Goal: Transaction & Acquisition: Purchase product/service

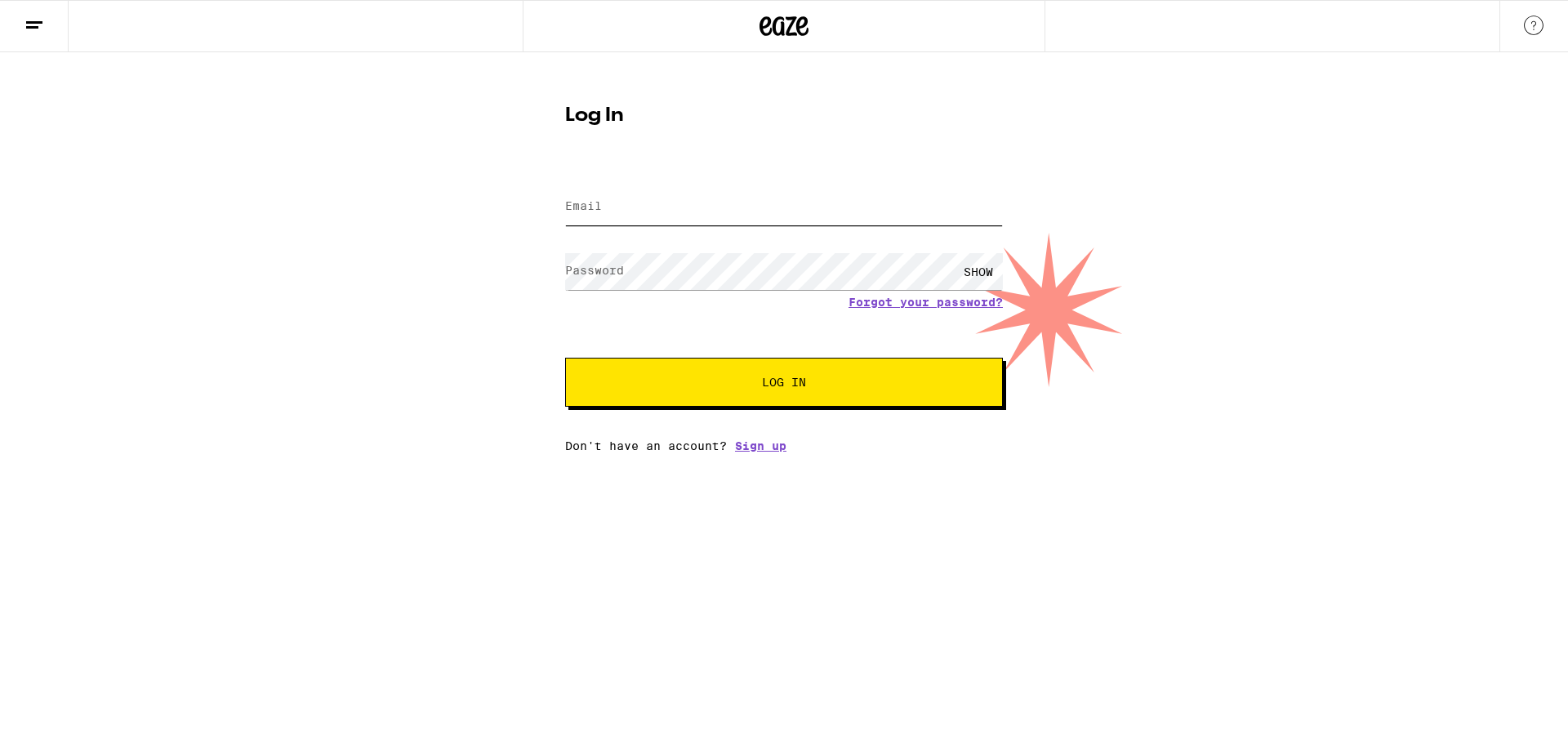
click at [687, 222] on input "Email" at bounding box center [783, 207] width 437 height 37
click at [687, 185] on div at bounding box center [783, 207] width 437 height 48
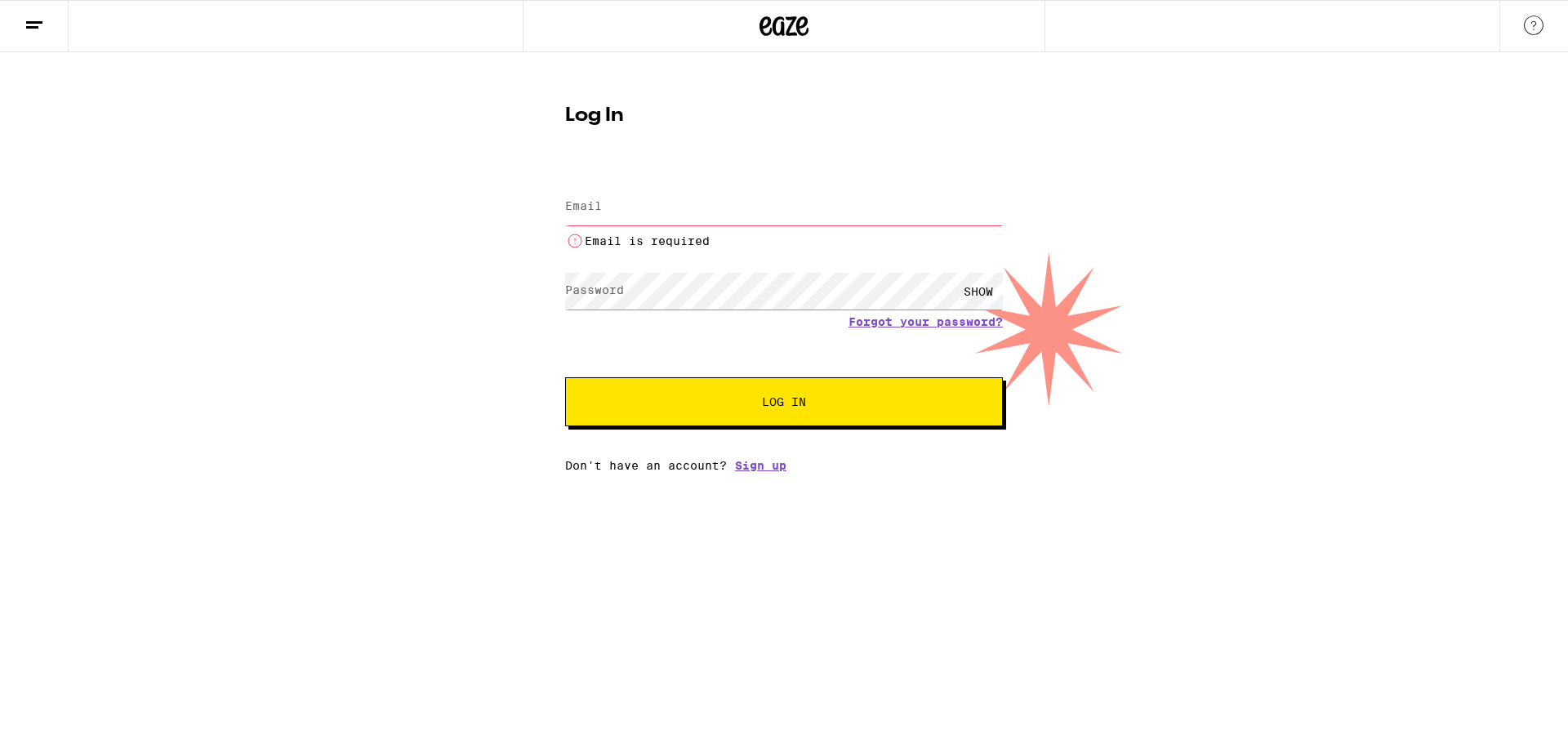
click at [624, 188] on div "Email is required" at bounding box center [783, 217] width 437 height 68
click at [622, 222] on input "Email" at bounding box center [783, 207] width 437 height 37
type input "[EMAIL_ADDRESS][DOMAIN_NAME]"
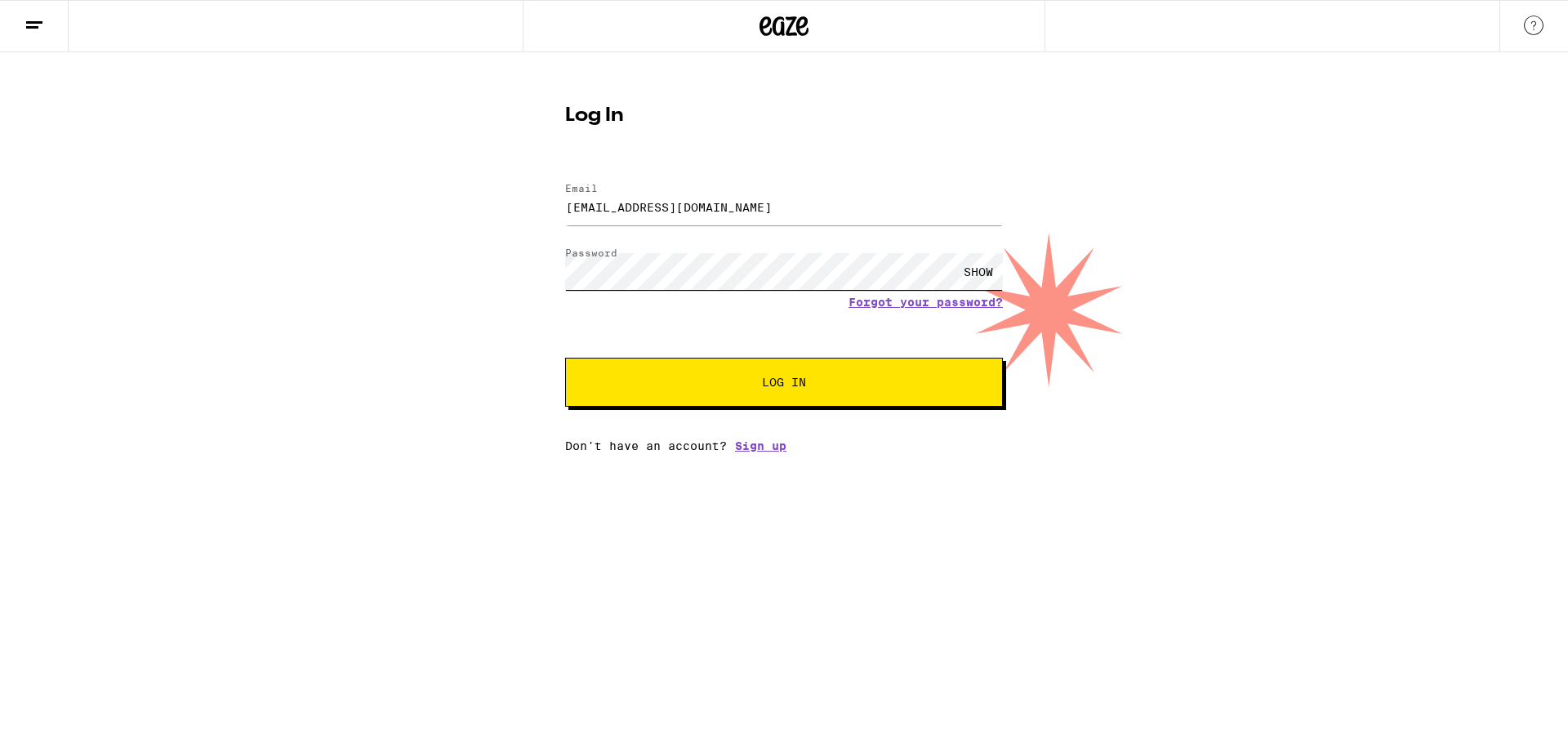
click at [565, 358] on button "Log In" at bounding box center [783, 382] width 437 height 49
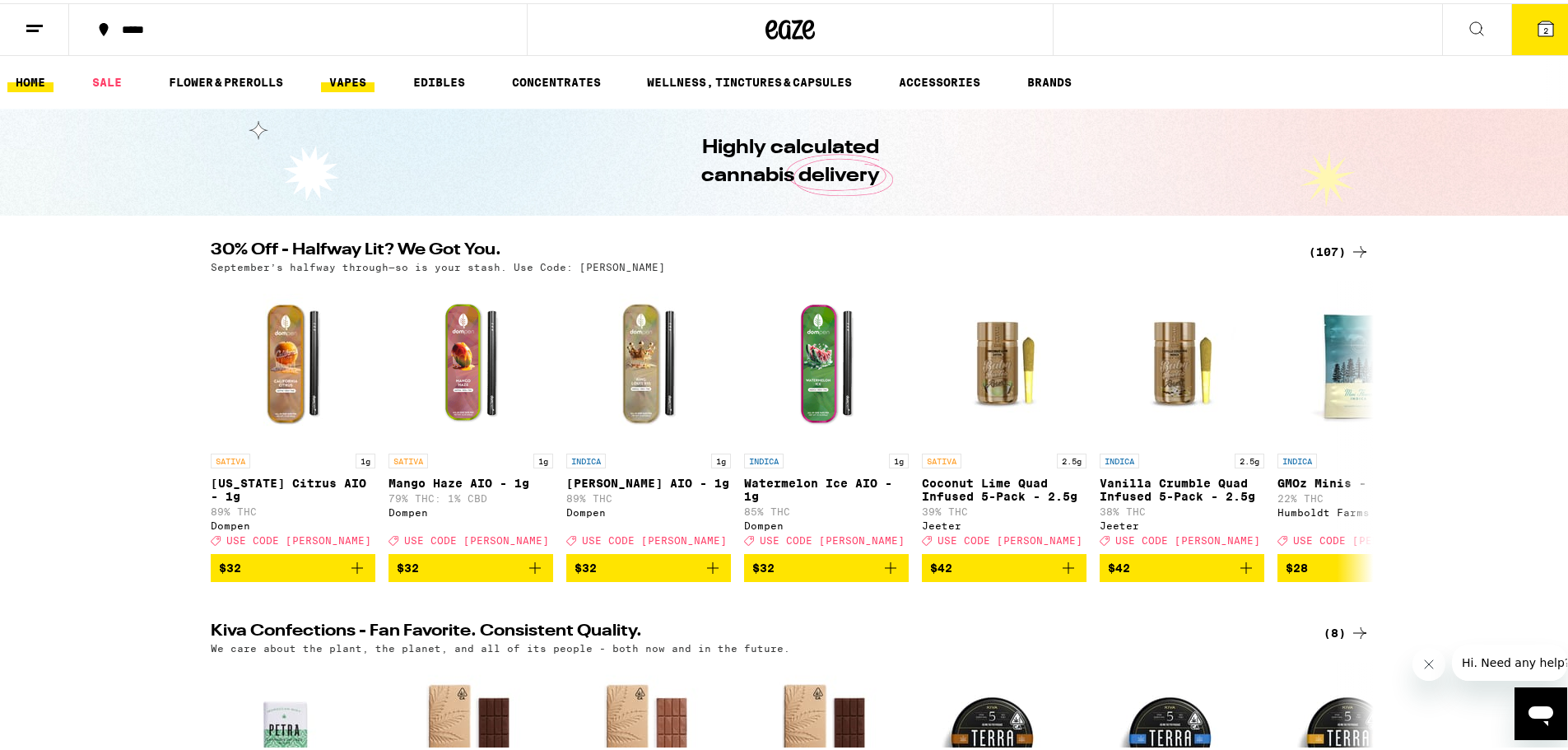
click at [367, 85] on link "VAPES" at bounding box center [348, 79] width 54 height 19
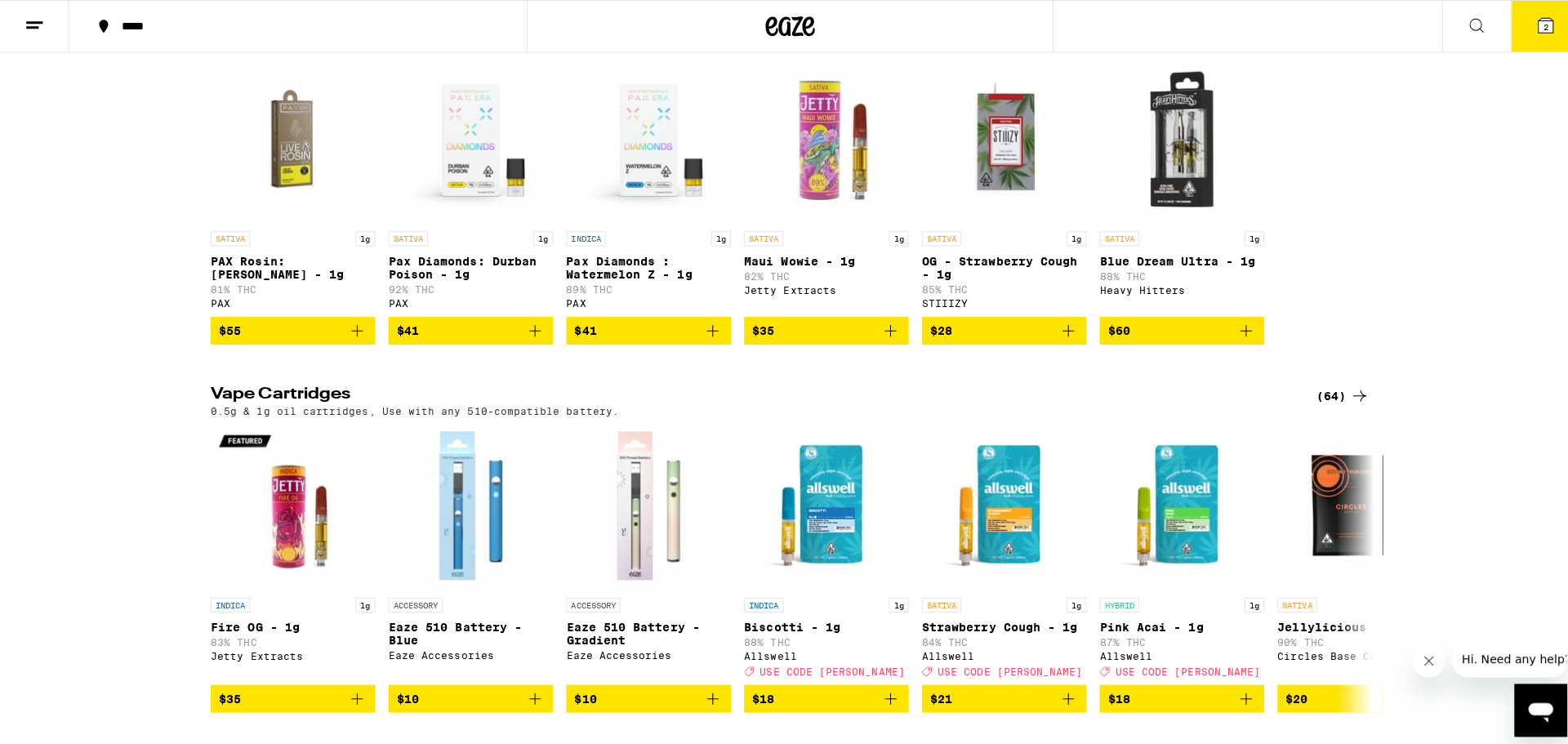
scroll to position [327, 0]
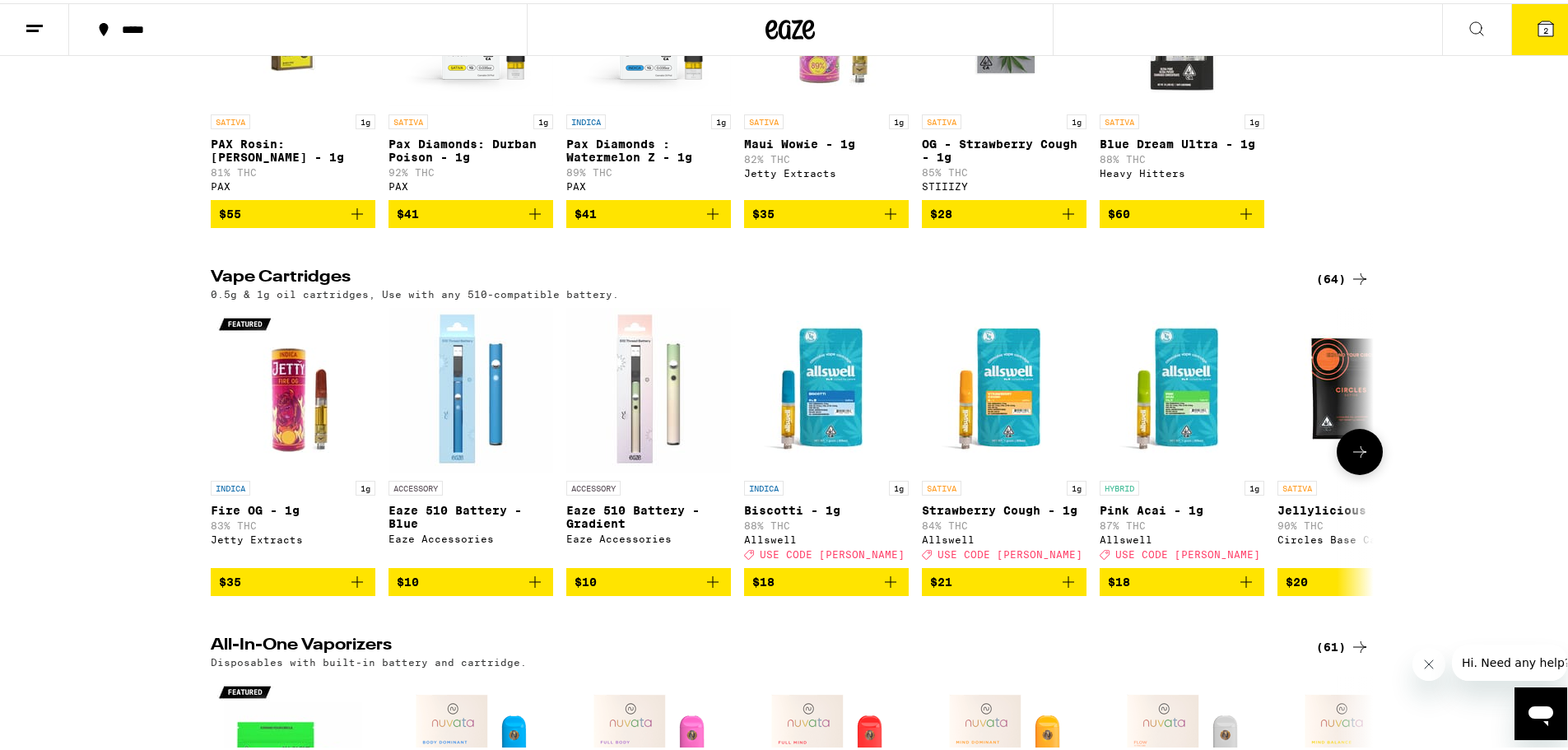
click at [1133, 542] on div "Allswell" at bounding box center [1182, 536] width 165 height 11
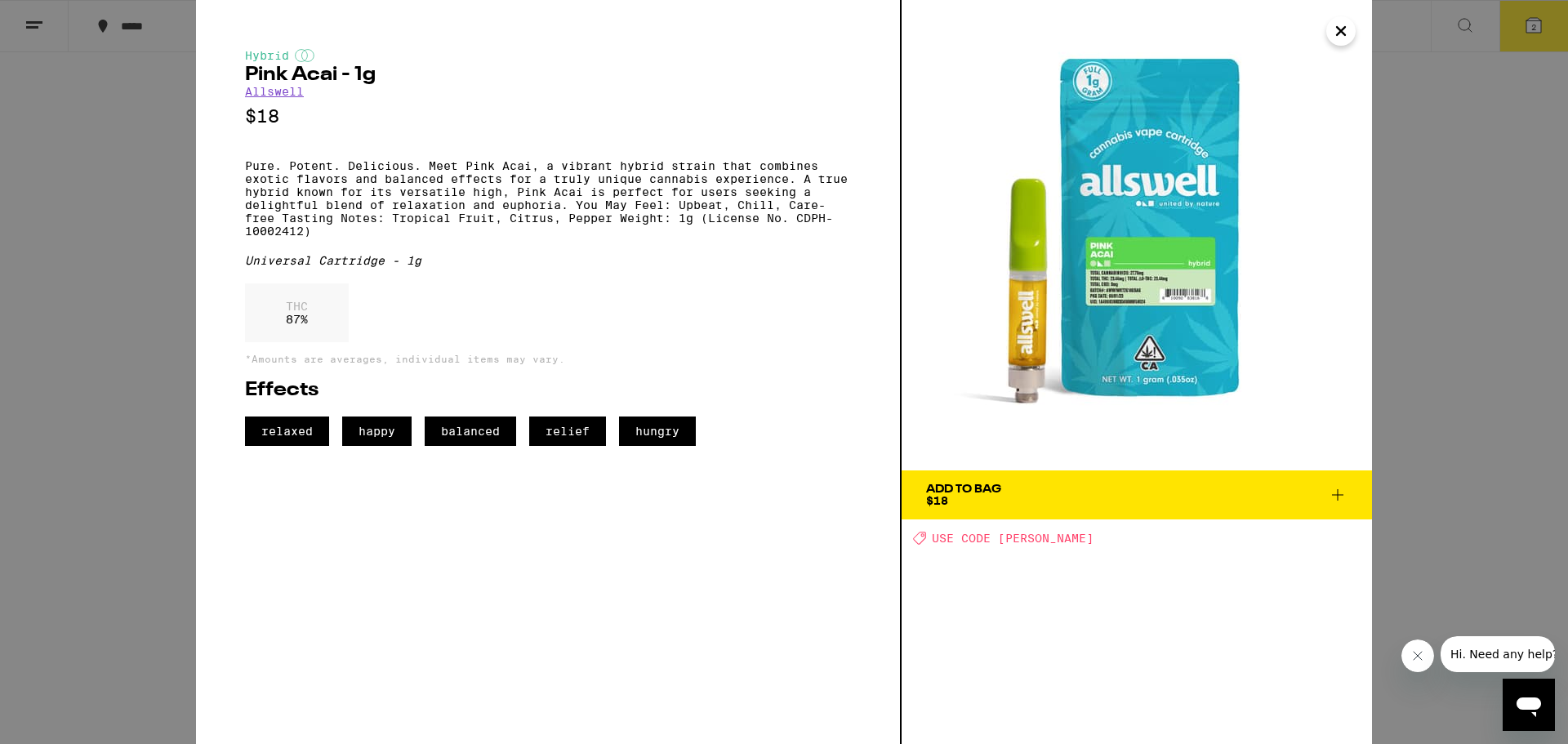
click at [285, 93] on link "Allswell" at bounding box center [274, 91] width 58 height 13
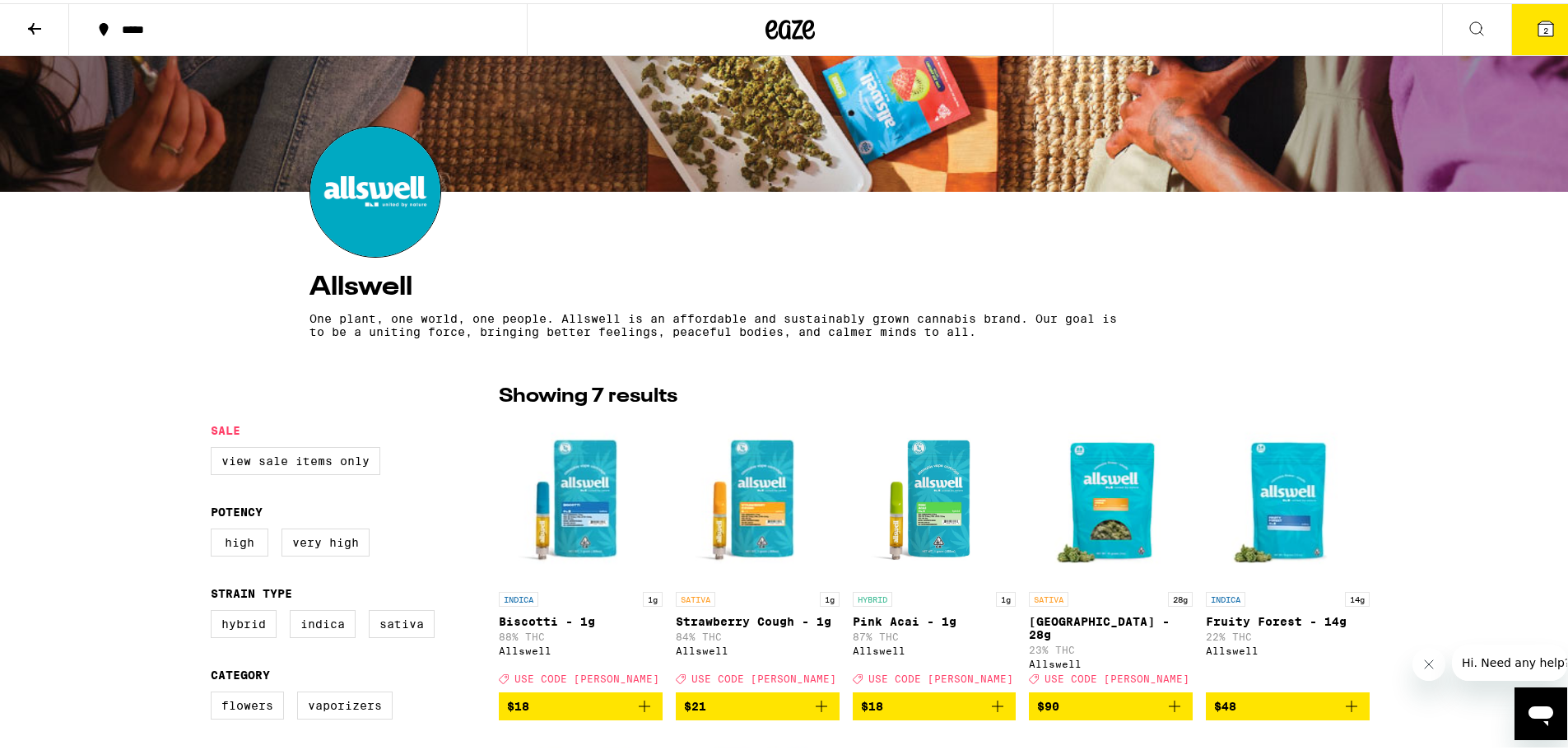
scroll to position [412, 0]
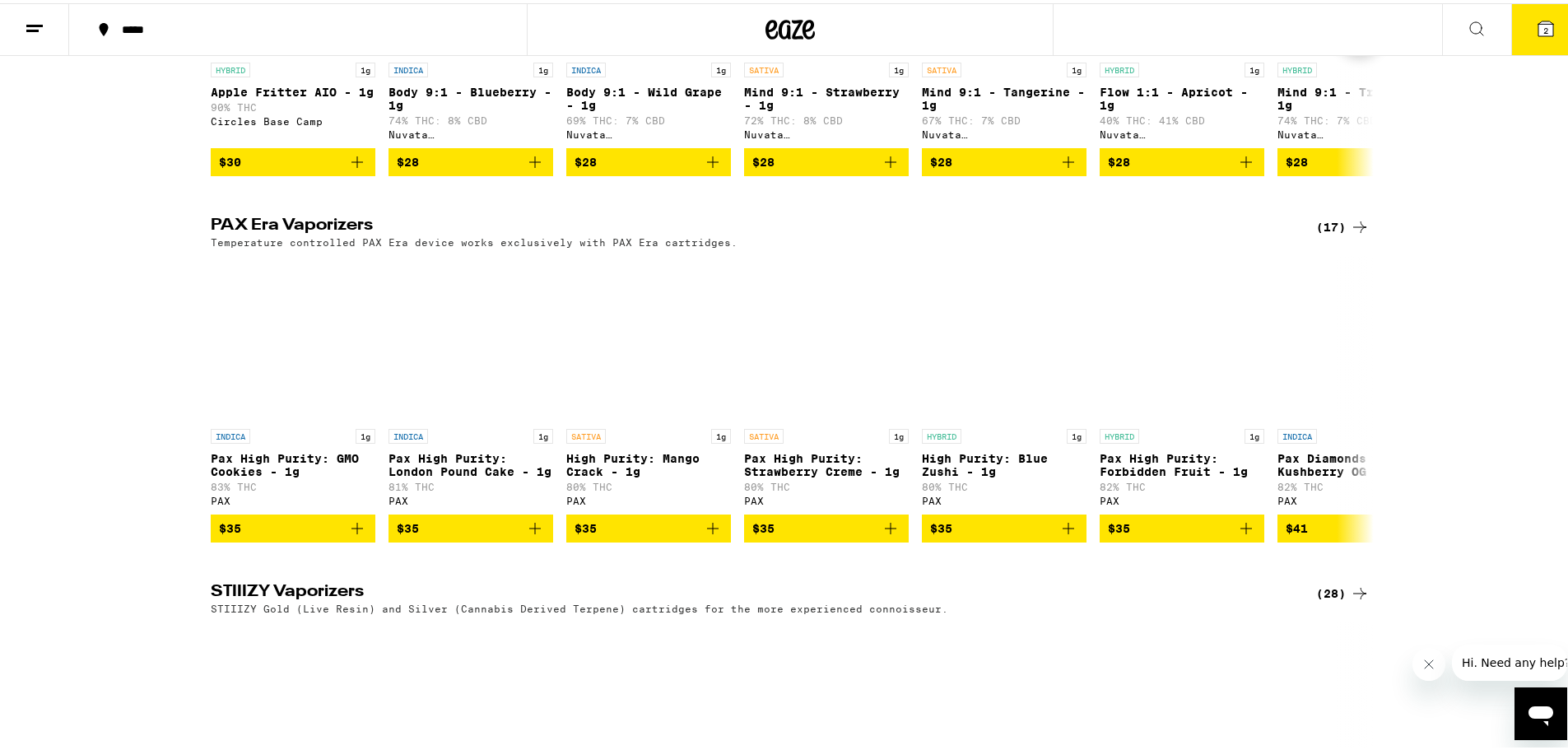
scroll to position [1153, 0]
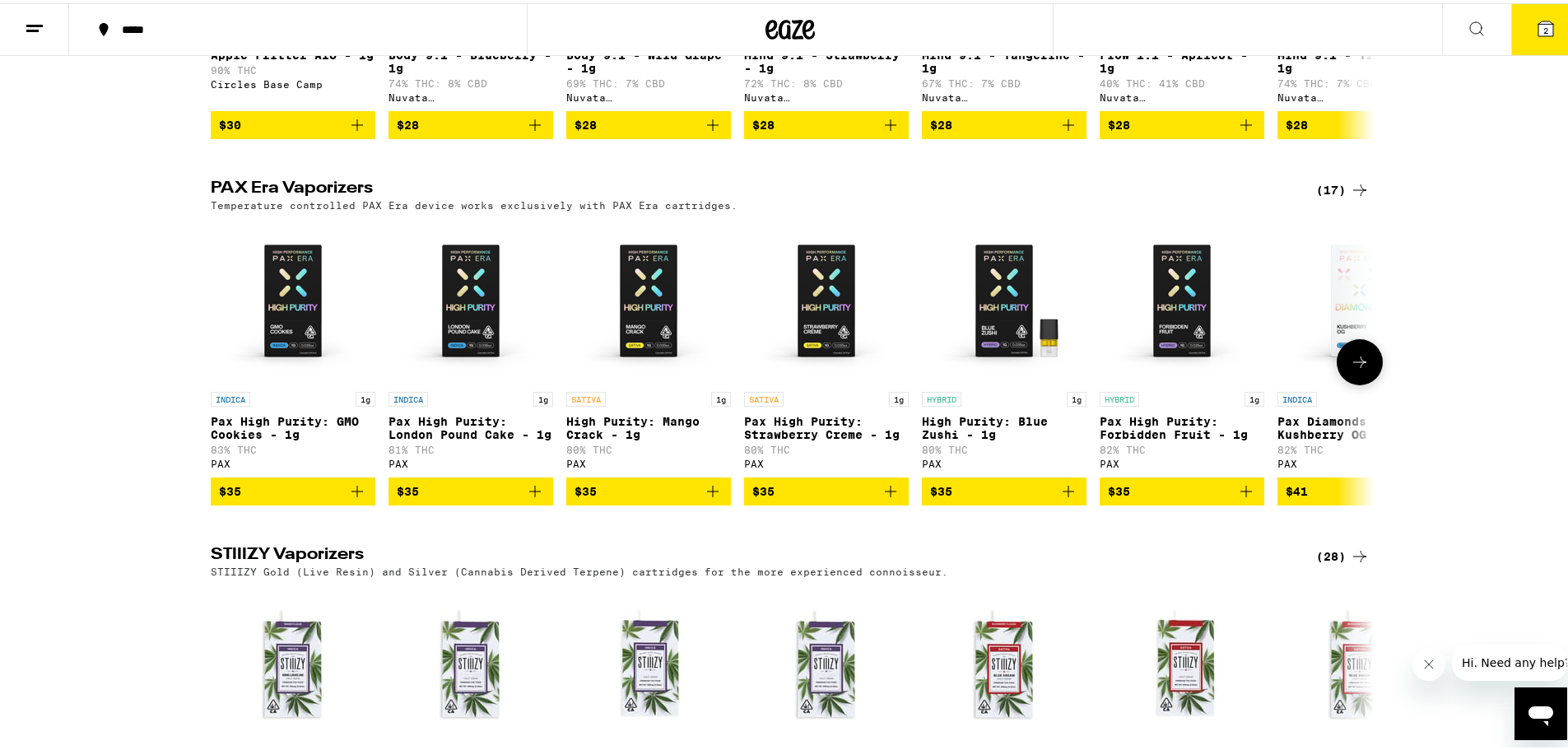
click at [1372, 382] on button at bounding box center [1359, 359] width 46 height 46
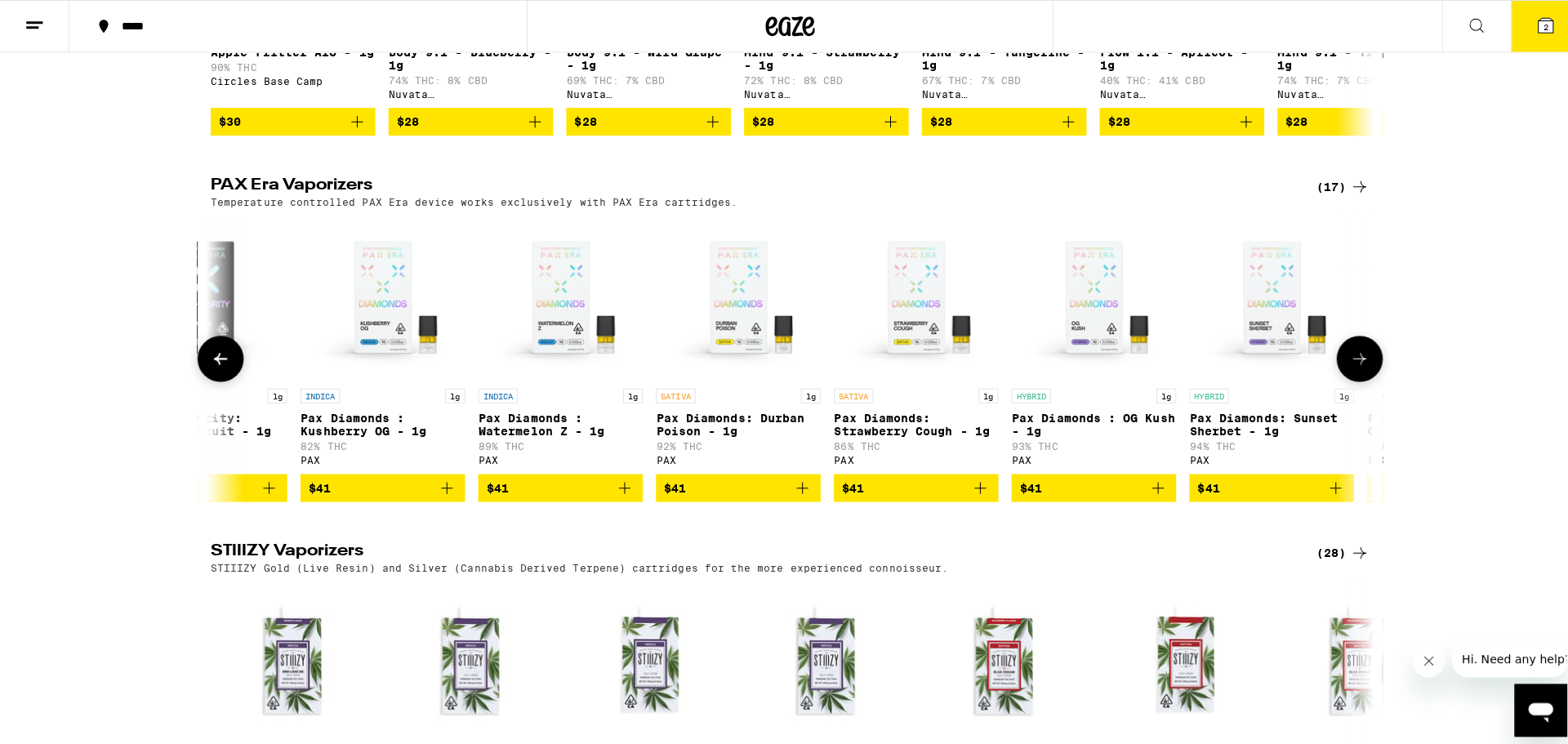
scroll to position [0, 972]
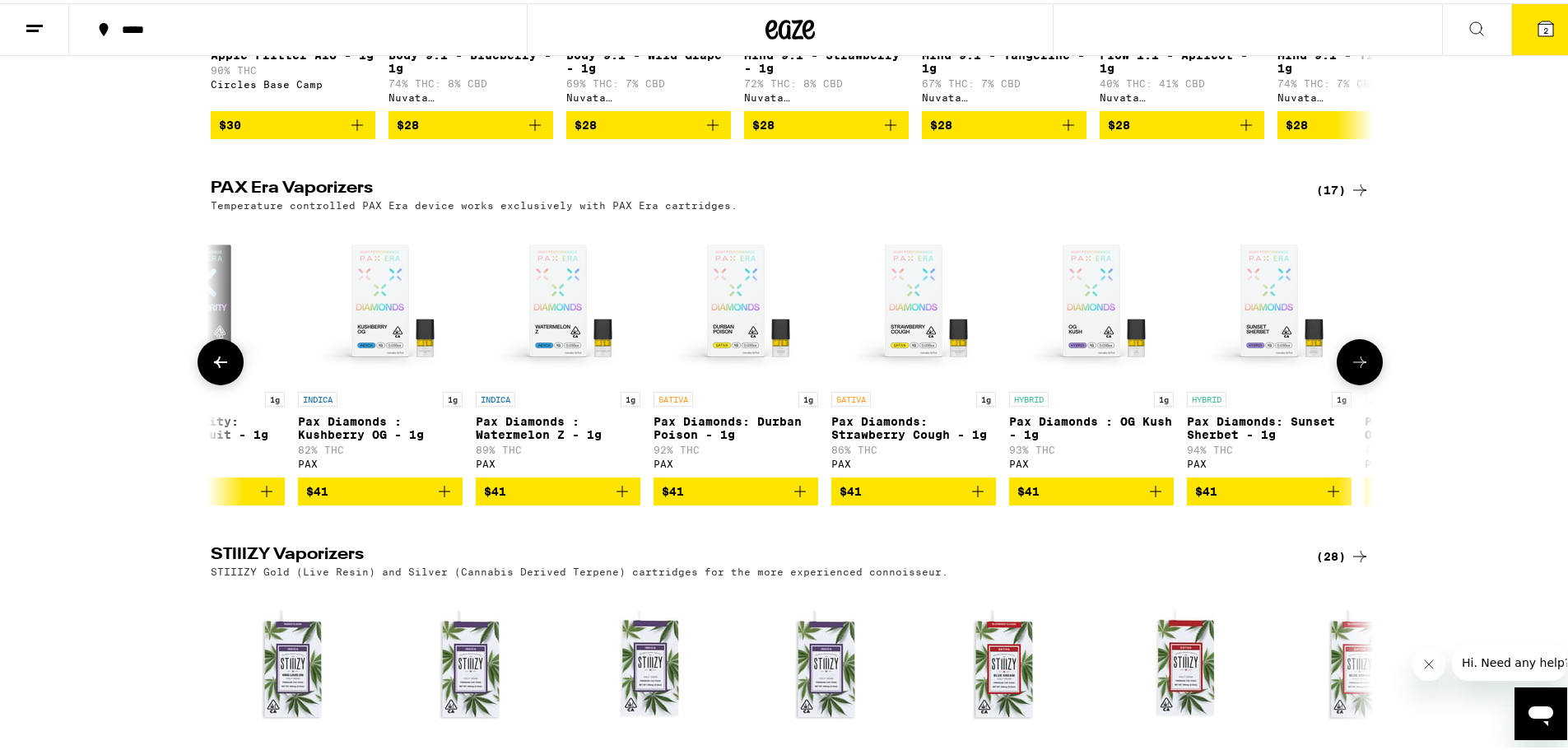
click at [703, 438] on p "Pax Diamonds: Durban Poison - 1g" at bounding box center [736, 425] width 165 height 26
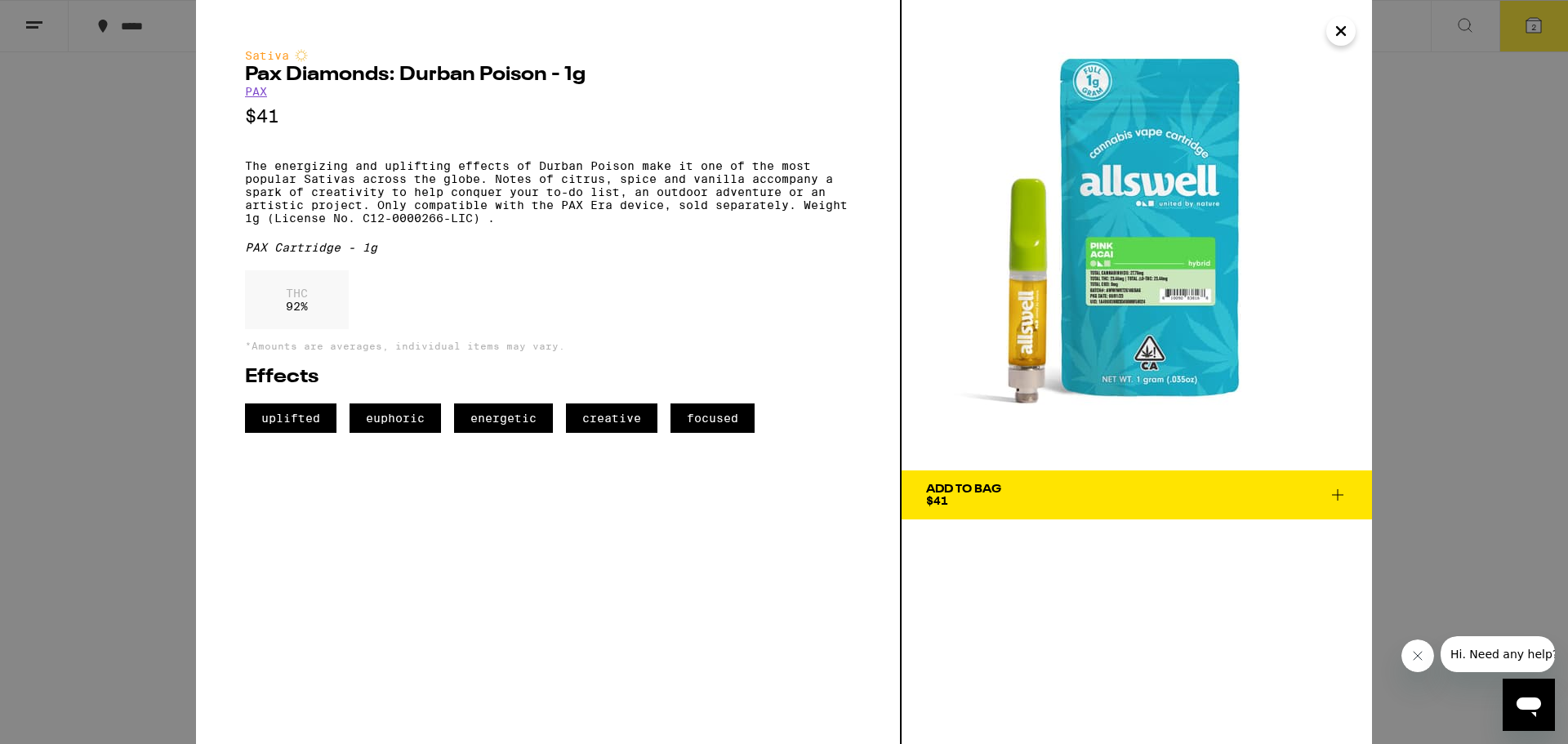
click at [980, 499] on div "Add To Bag $41" at bounding box center [964, 495] width 75 height 23
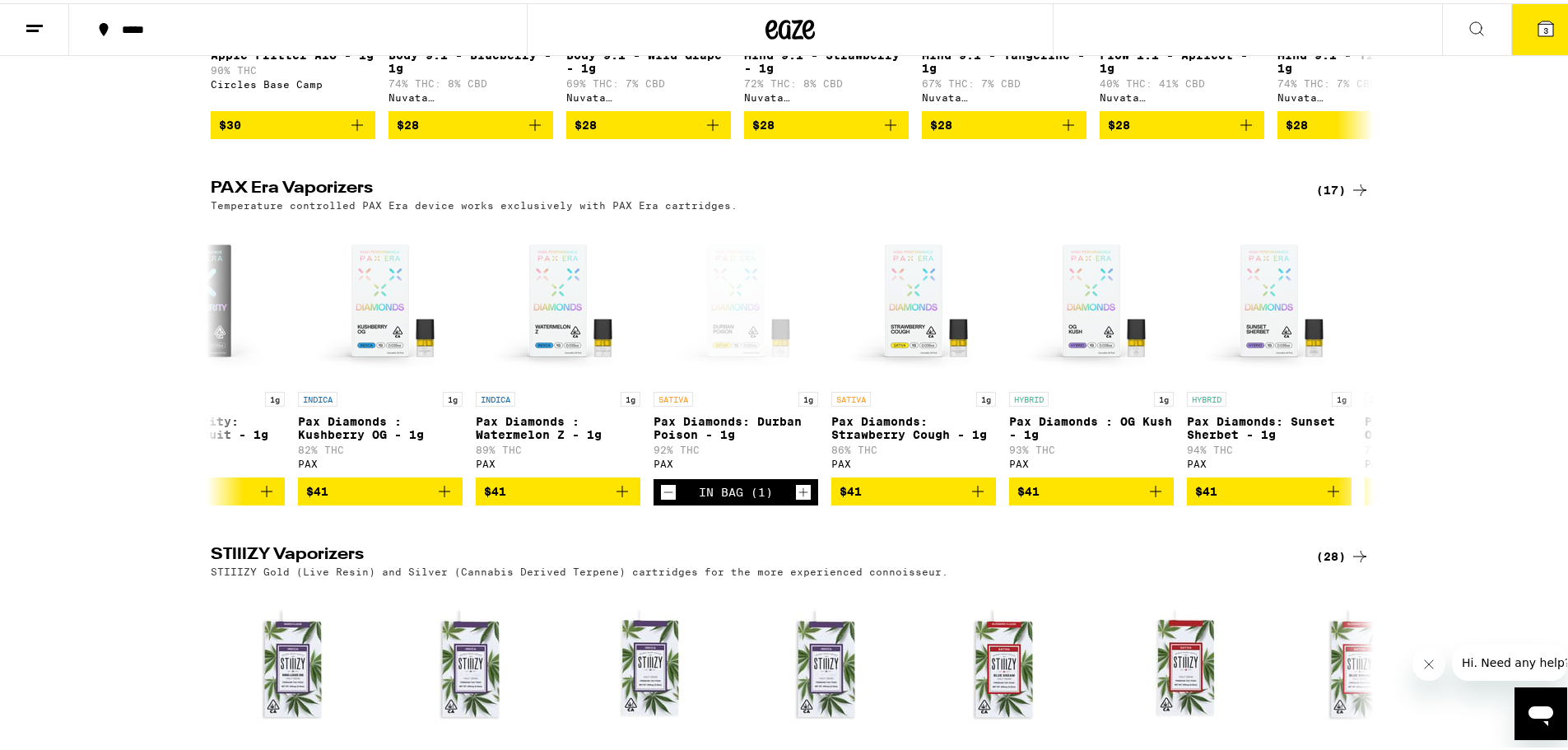
click at [1564, 40] on button "3" at bounding box center [1546, 26] width 70 height 51
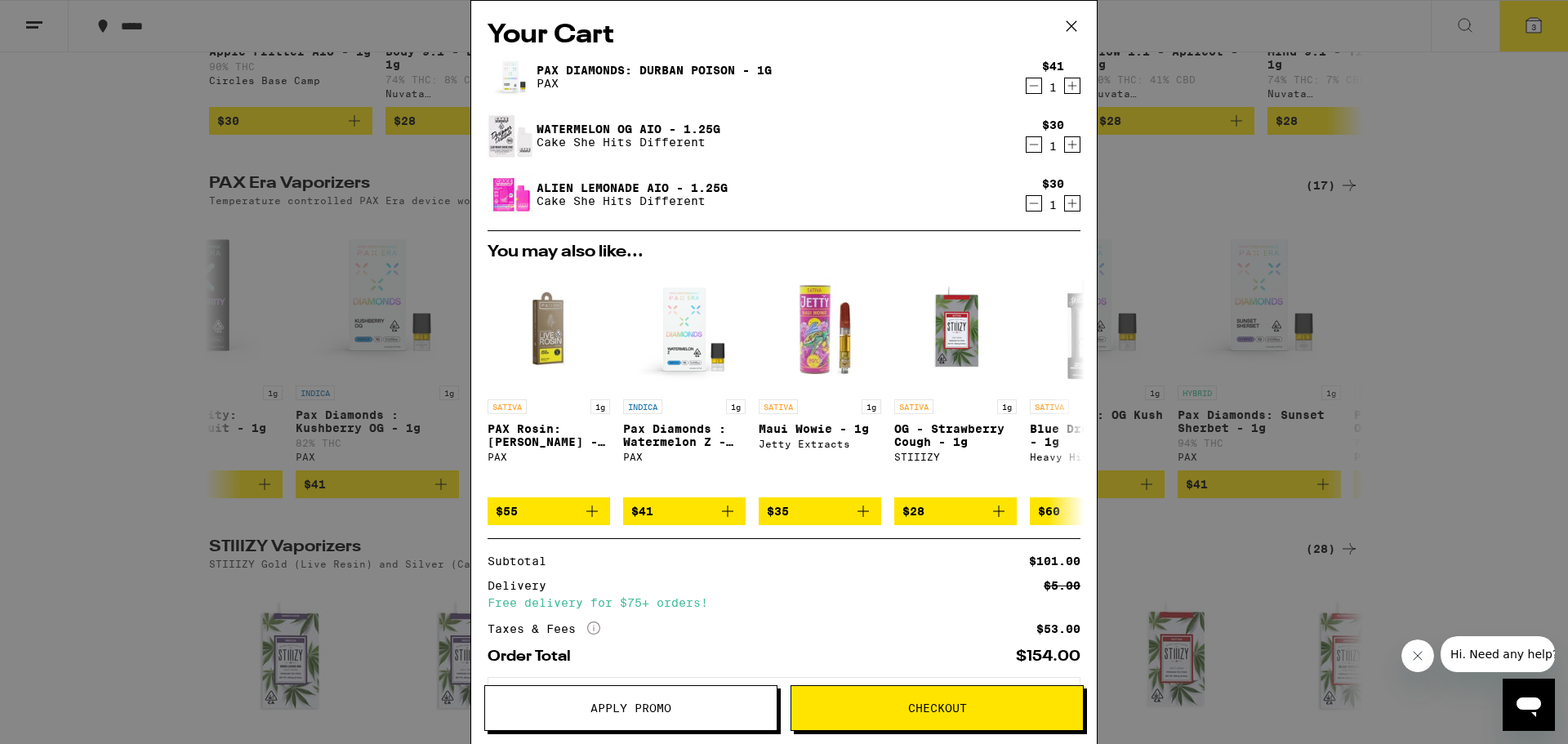
click at [1027, 210] on icon "Decrement" at bounding box center [1034, 203] width 15 height 19
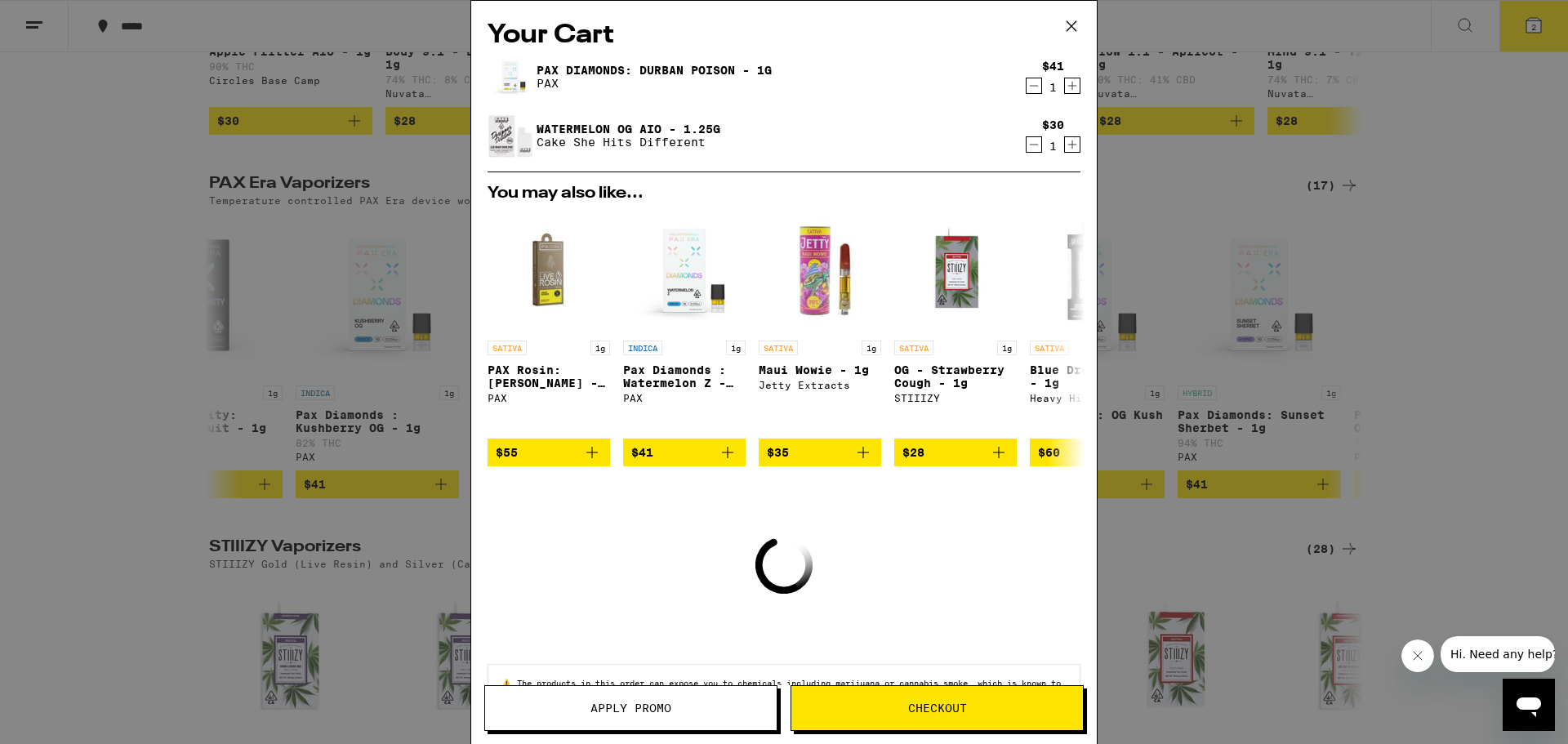
click at [1027, 148] on icon "Decrement" at bounding box center [1034, 144] width 15 height 19
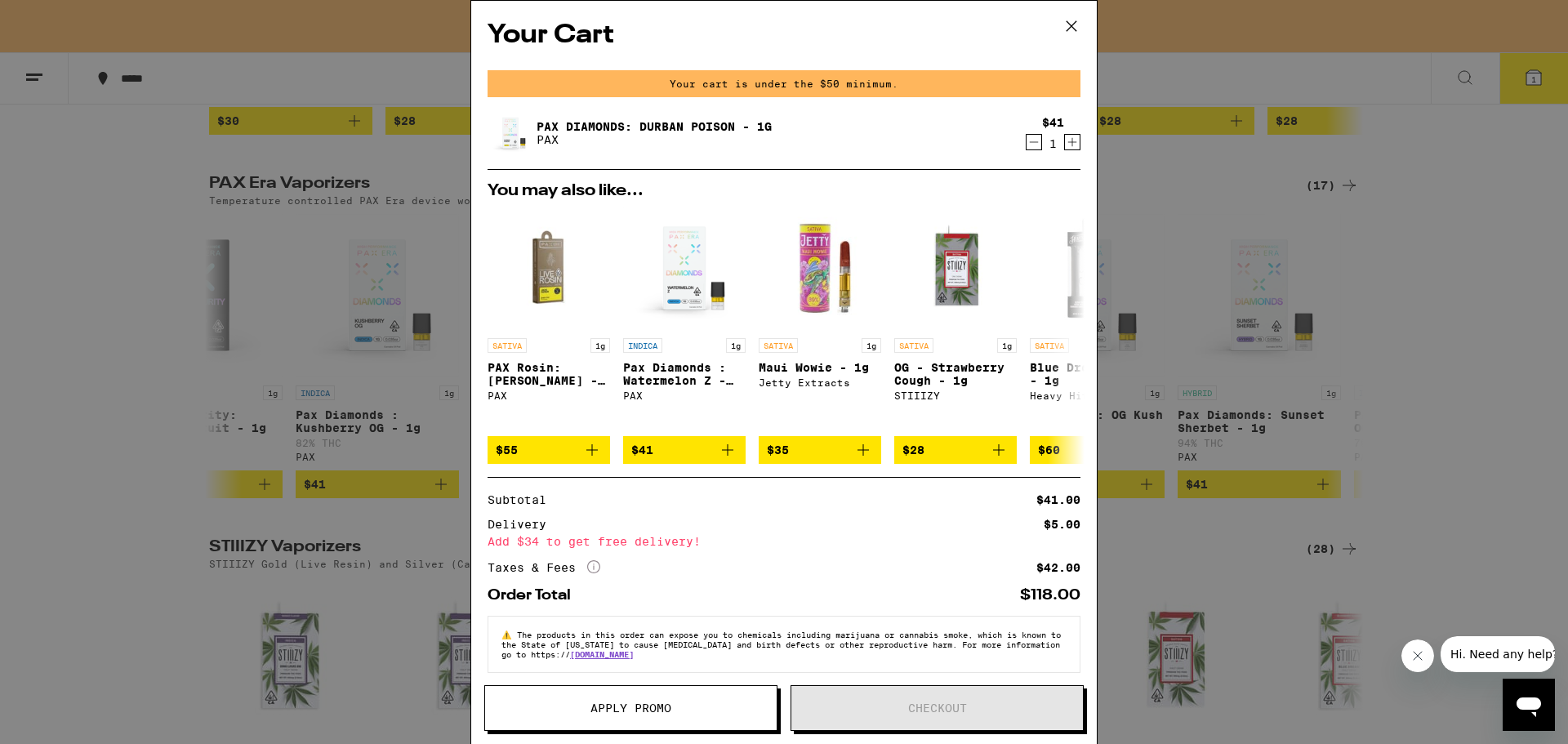
click at [1314, 208] on div "Your Cart Your cart is under the $50 minimum. Pax Diamonds: Durban Poison - 1g …" at bounding box center [784, 372] width 1568 height 744
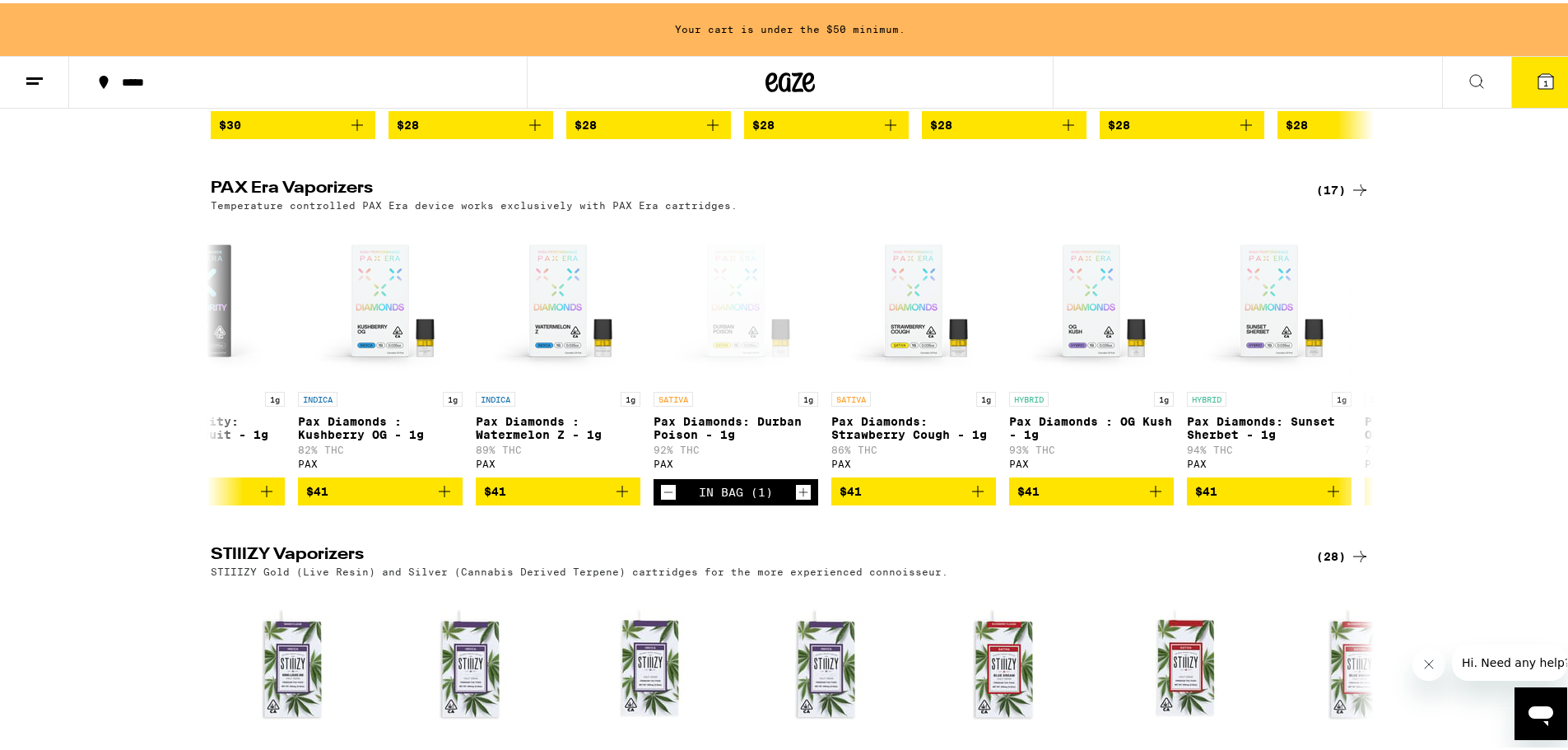
click at [1520, 80] on button "1" at bounding box center [1546, 79] width 70 height 51
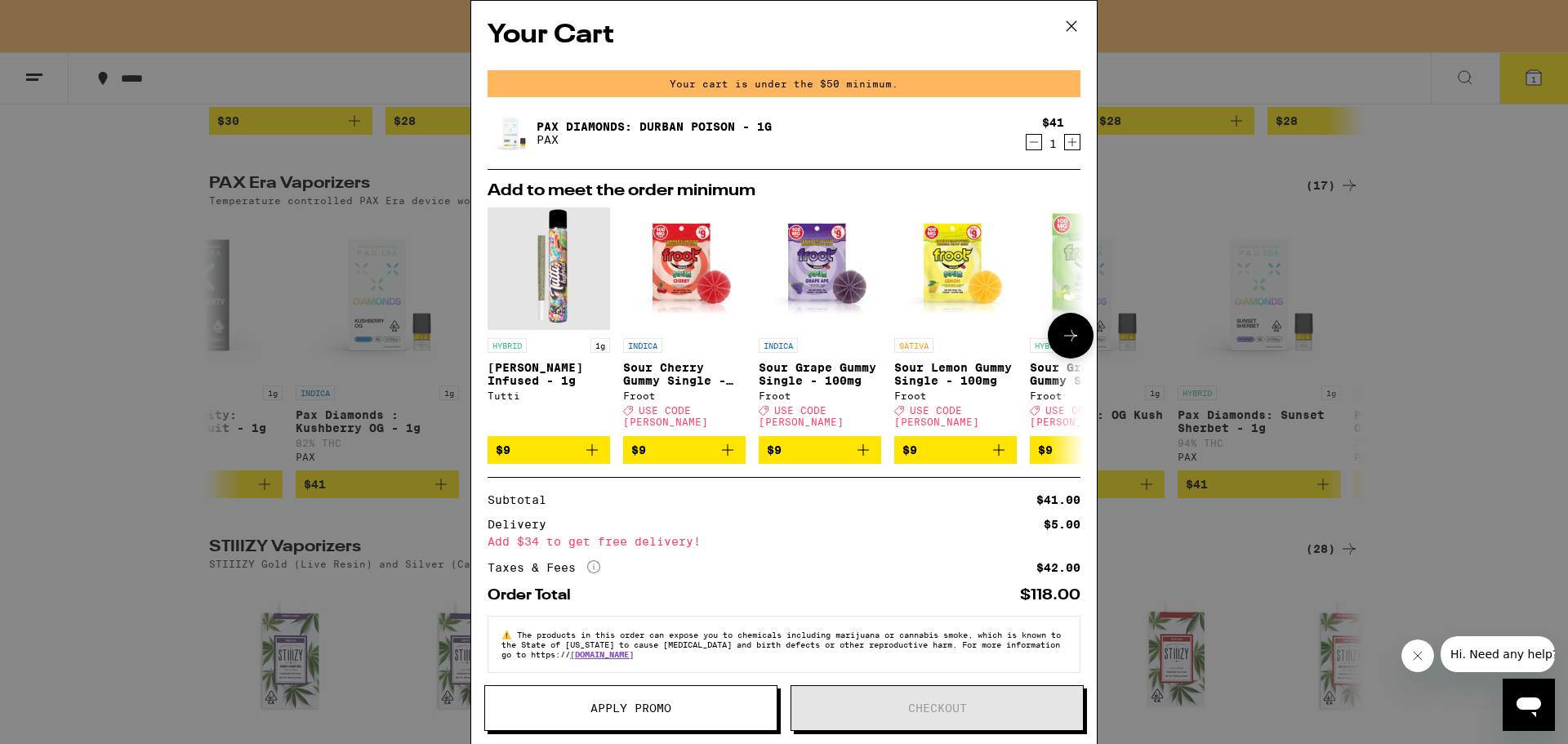
click at [1061, 336] on icon at bounding box center [1070, 335] width 19 height 19
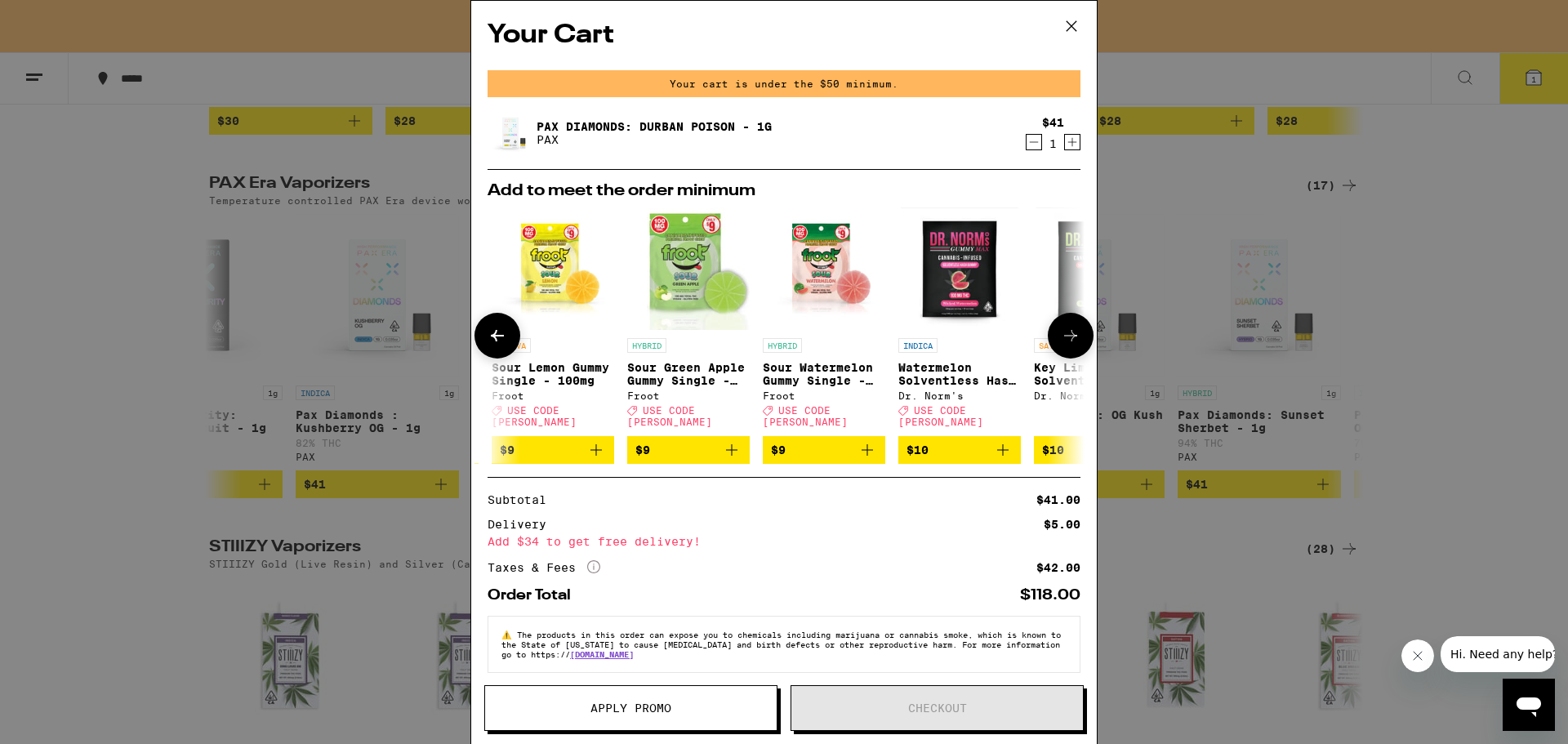
click at [1066, 336] on icon at bounding box center [1070, 335] width 19 height 19
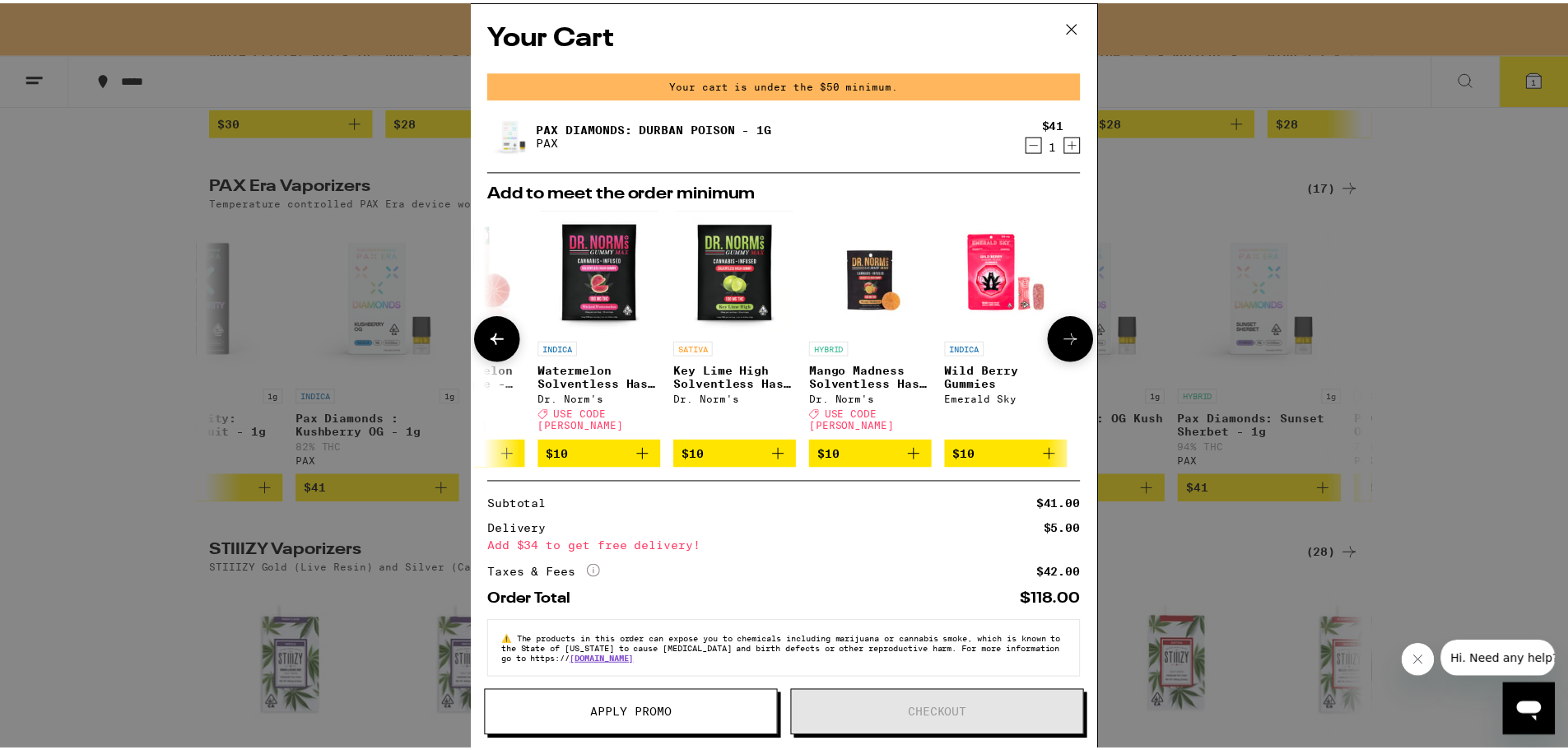
scroll to position [0, 781]
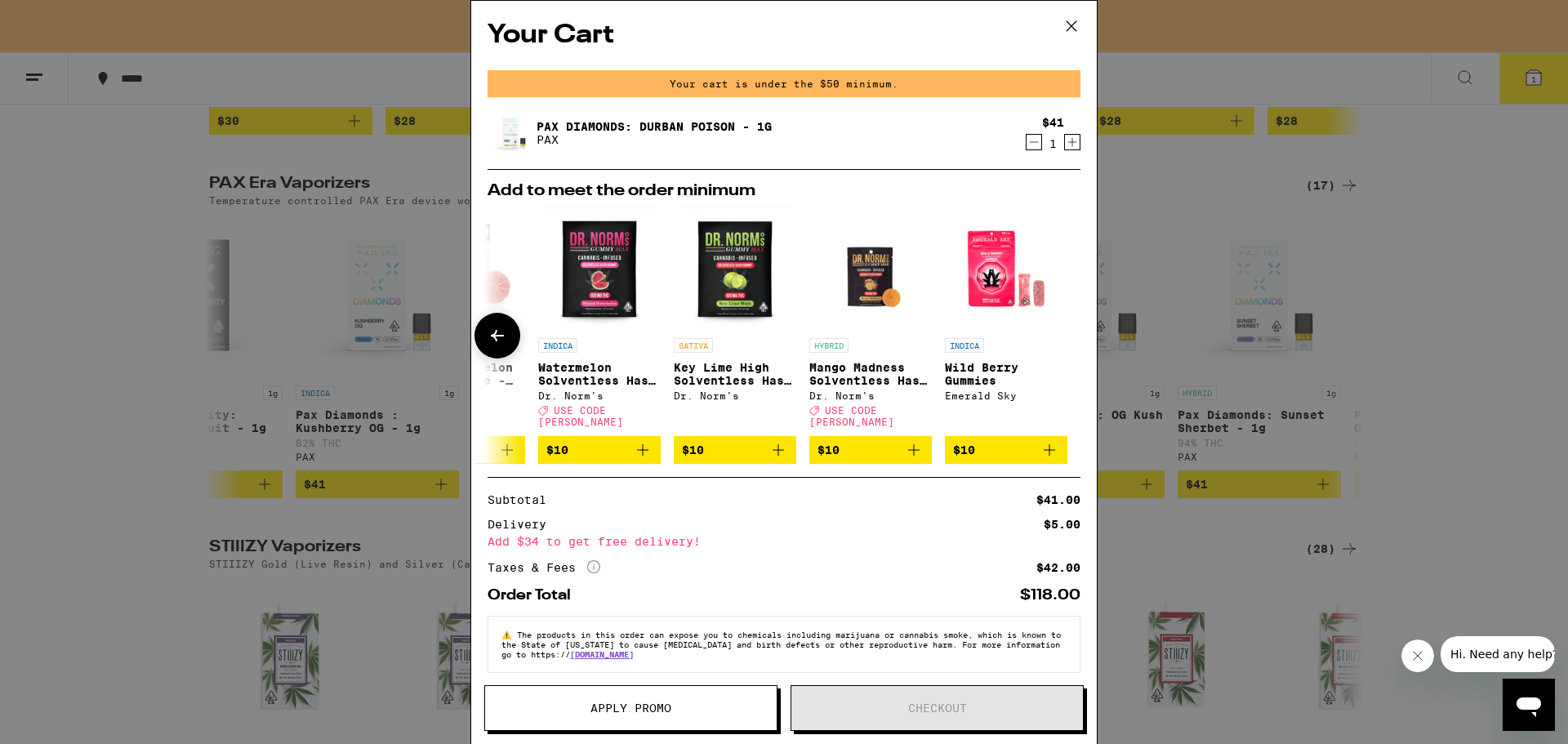
click at [1066, 336] on div at bounding box center [1070, 335] width 45 height 45
click at [1389, 297] on div "Your Cart Your cart is under the $50 minimum. Pax Diamonds: Durban Poison - 1g …" at bounding box center [784, 372] width 1568 height 744
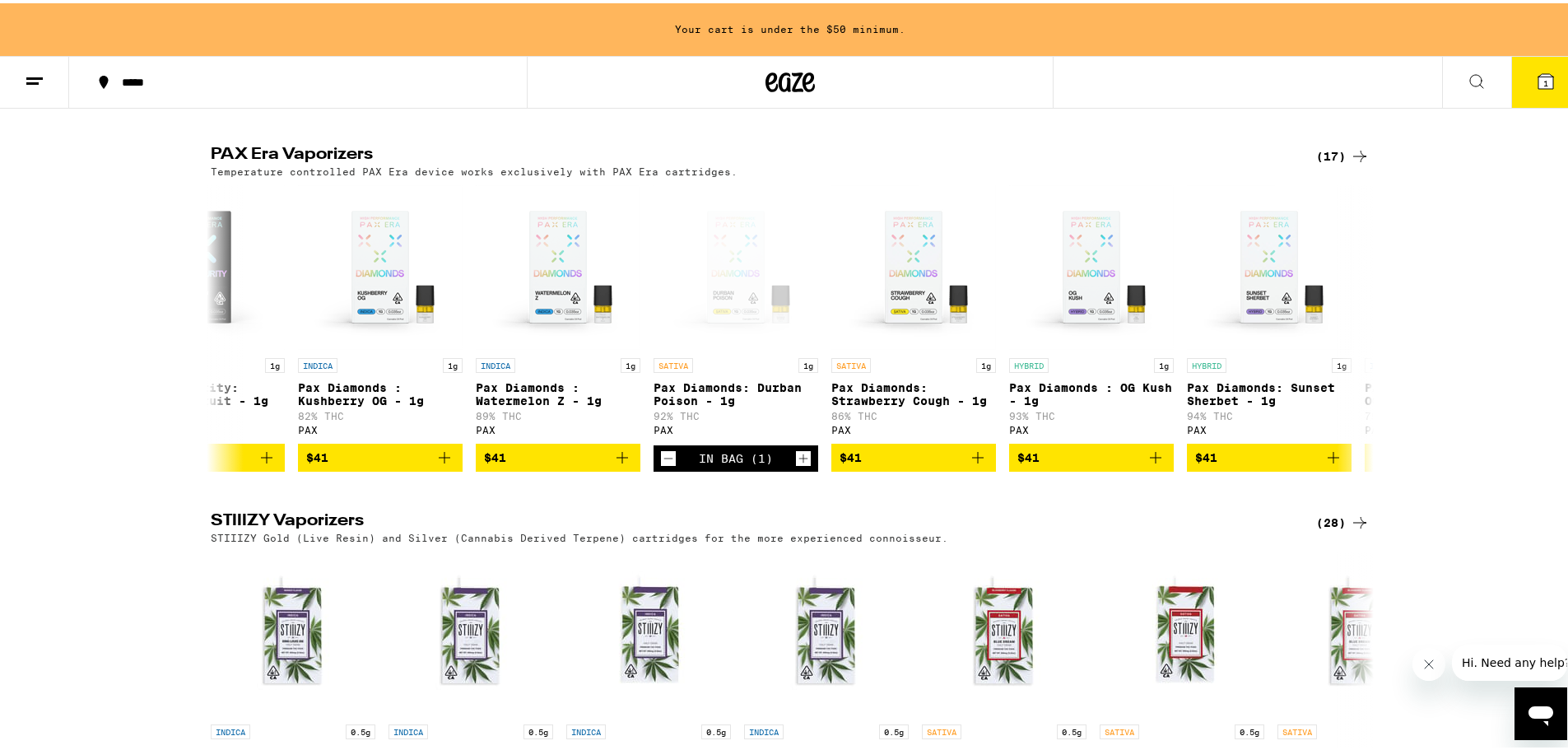
scroll to position [1196, 0]
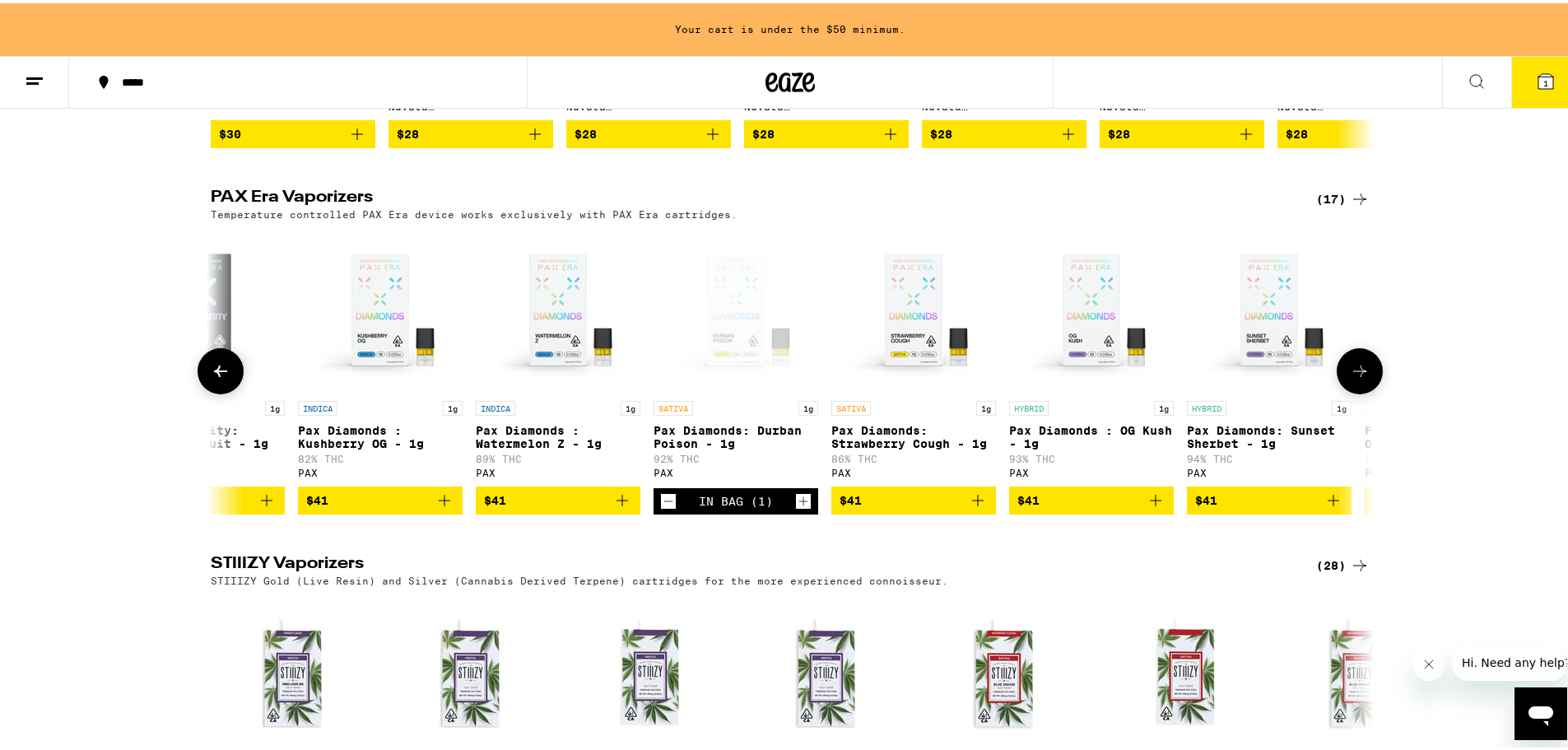
click at [218, 378] on icon at bounding box center [221, 368] width 19 height 19
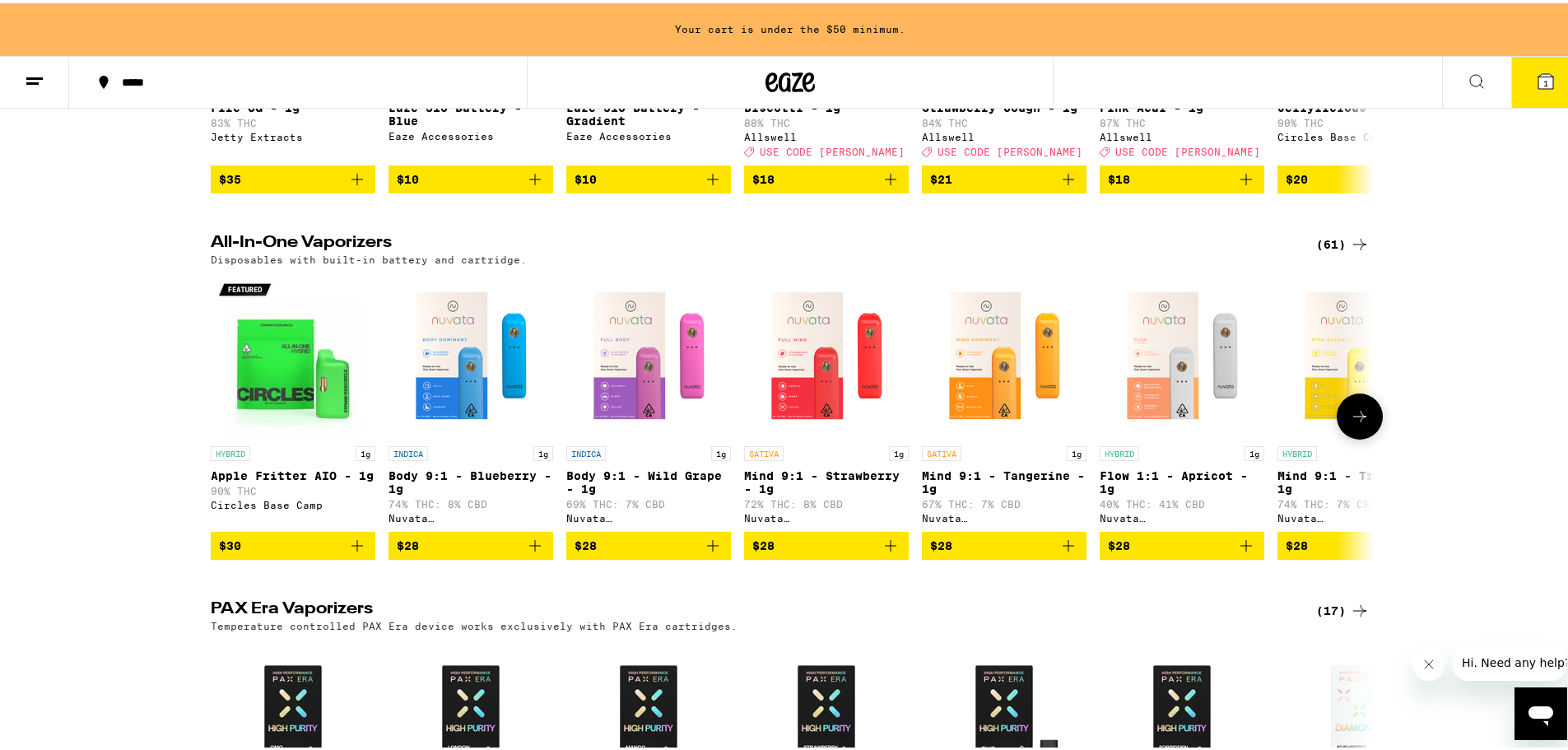
scroll to position [290, 0]
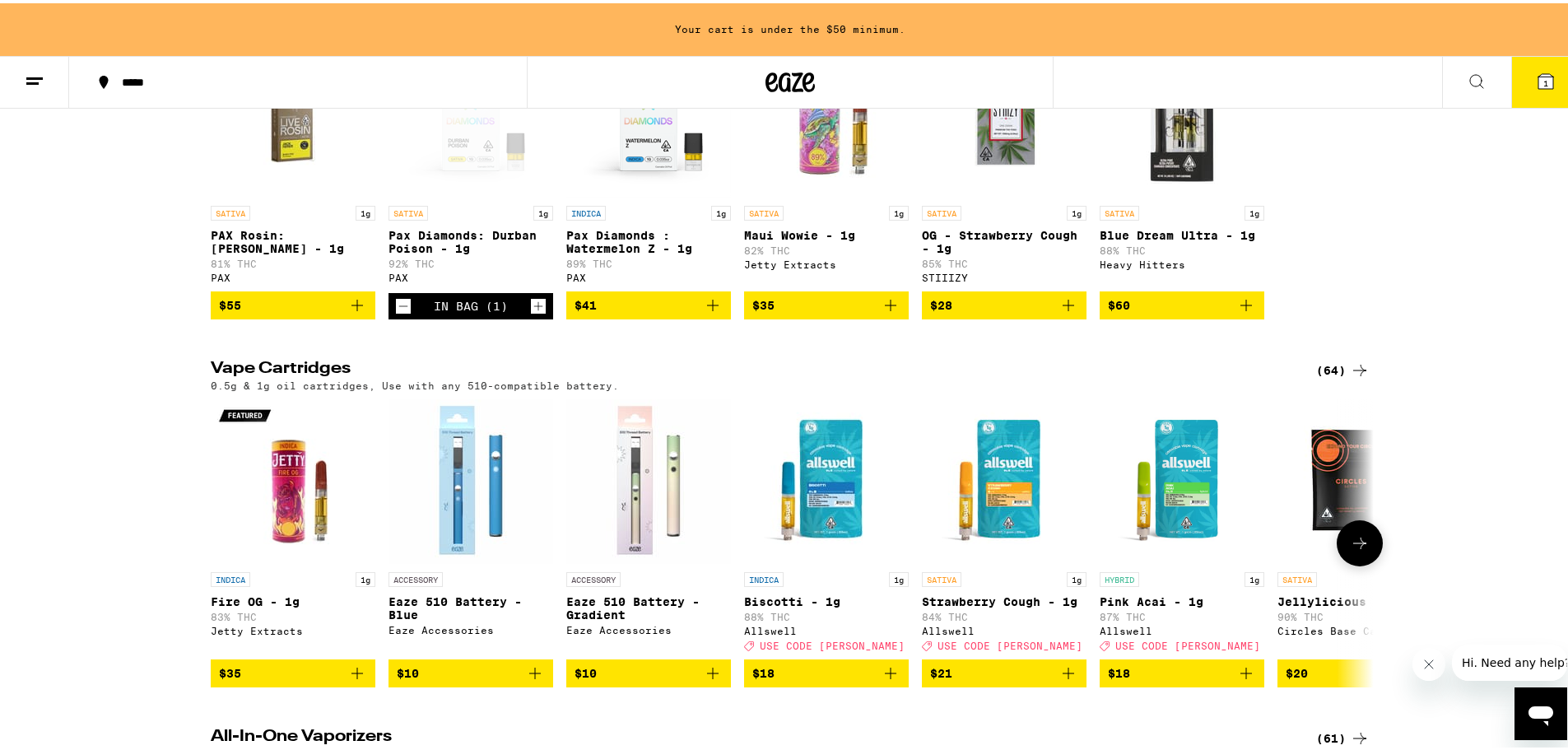
click at [798, 606] on p "Biscotti - 1g" at bounding box center [826, 599] width 165 height 13
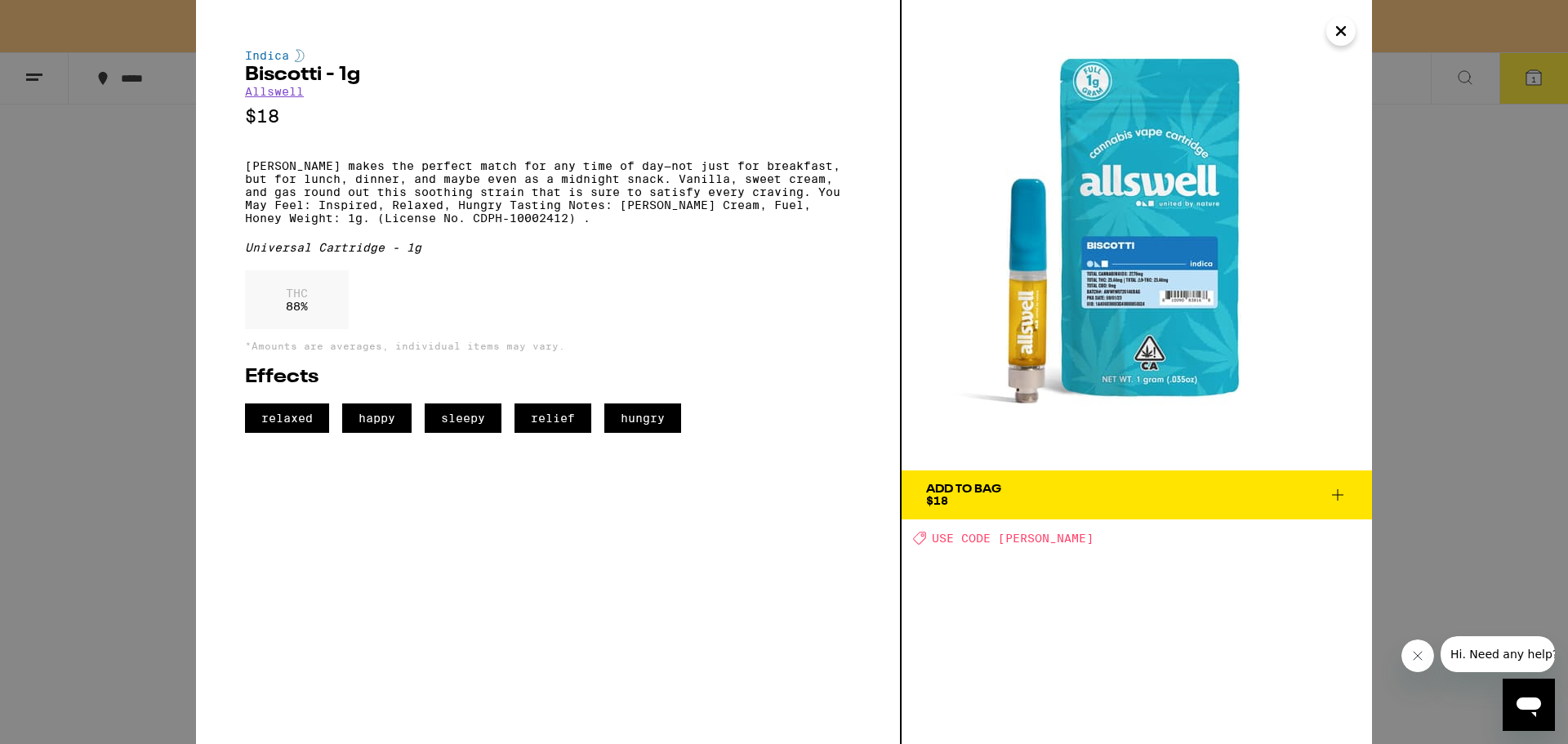
click at [1083, 508] on button "Add To Bag $18" at bounding box center [1137, 495] width 471 height 49
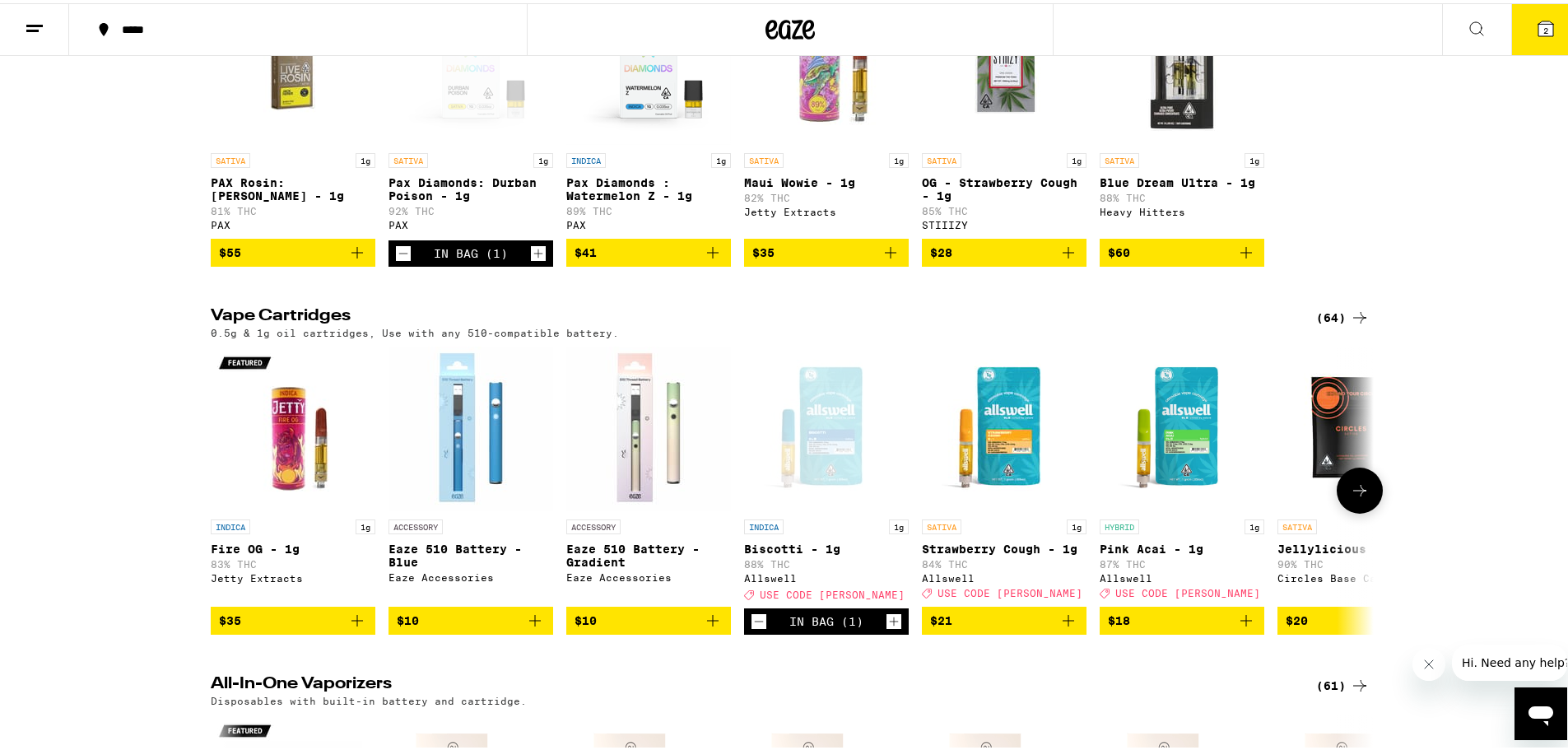
scroll to position [238, 0]
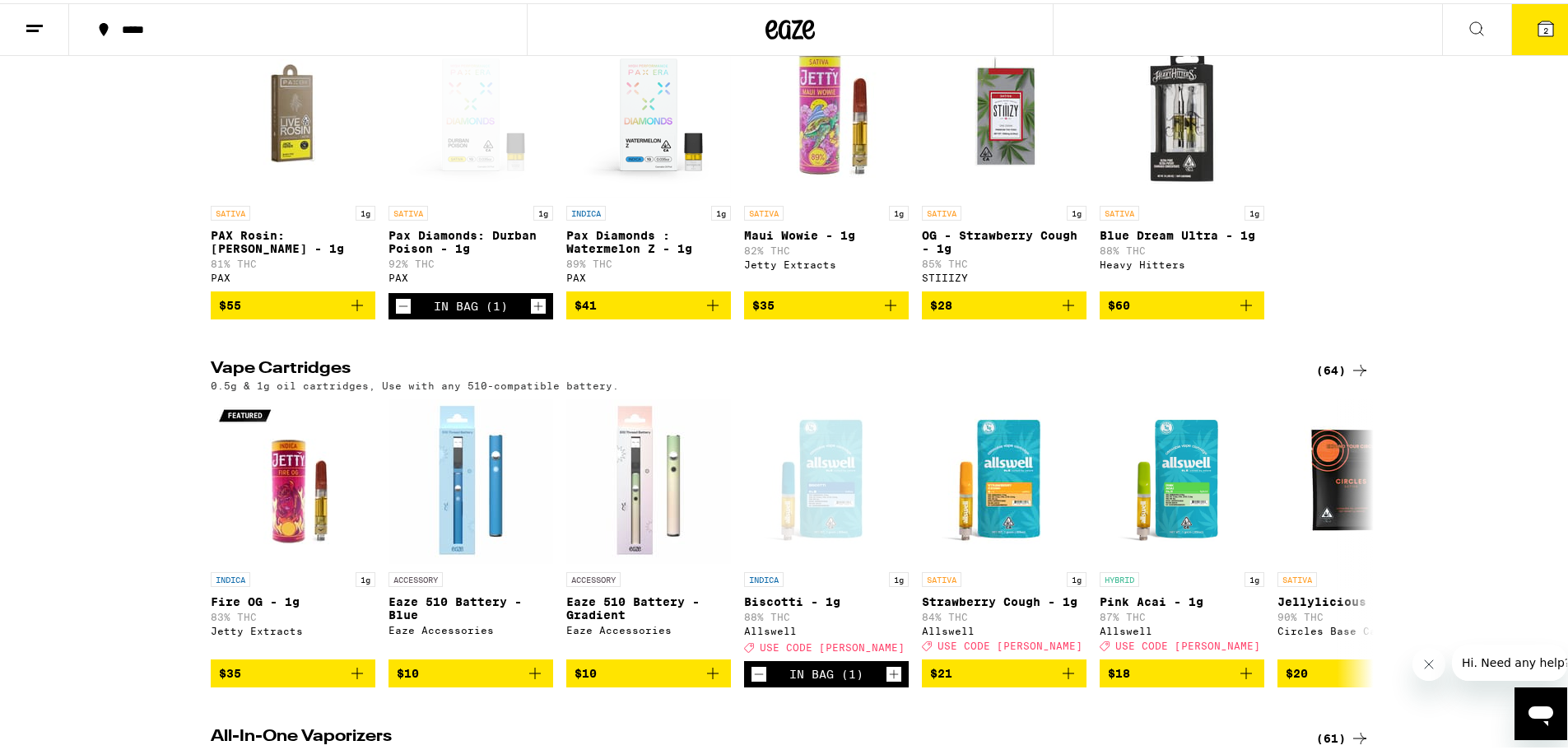
click at [1543, 32] on button "2" at bounding box center [1546, 26] width 70 height 51
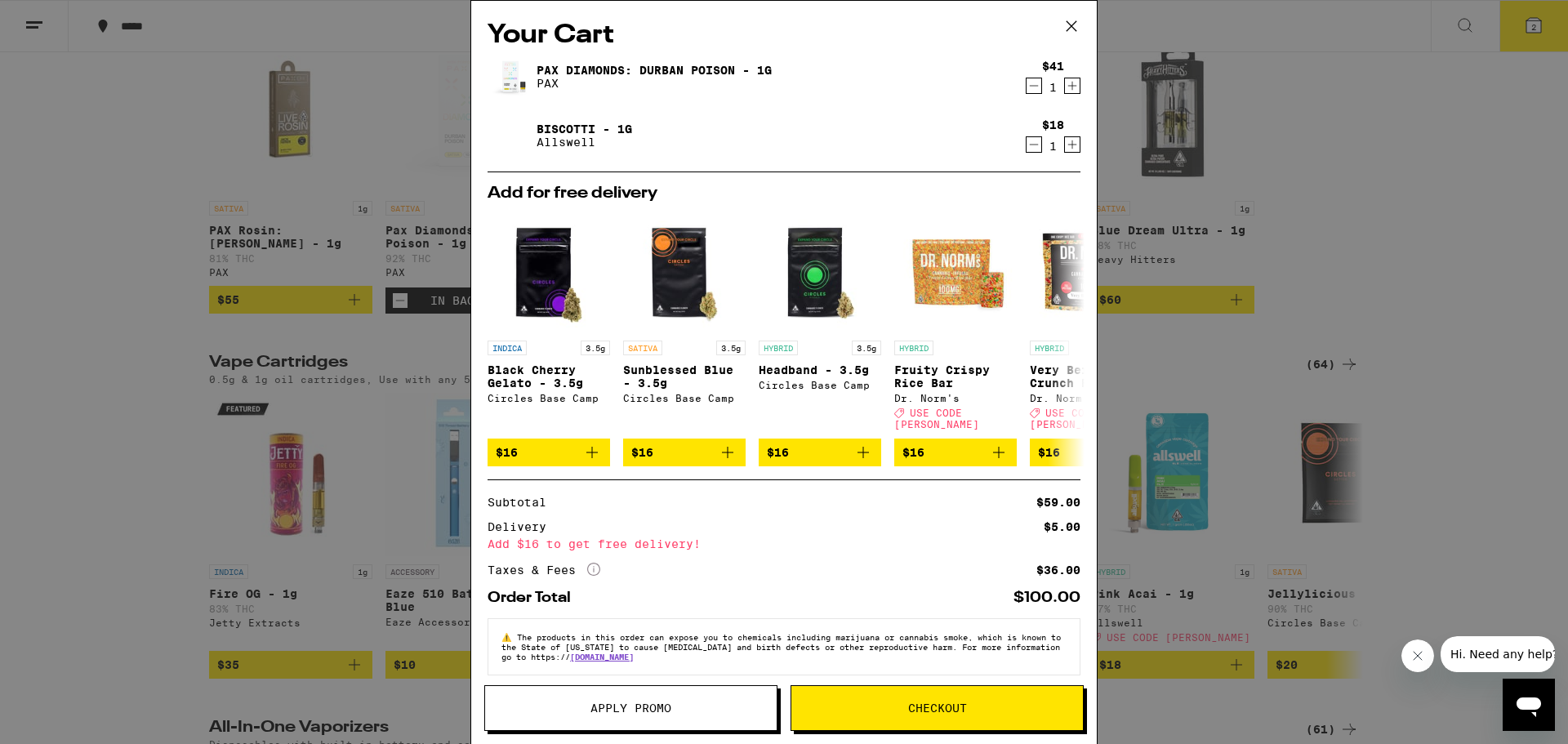
click at [1349, 313] on div "Your Cart Pax Diamonds: Durban Poison - 1g PAX $41 1 Biscotti - 1g Allswell $18…" at bounding box center [784, 372] width 1568 height 744
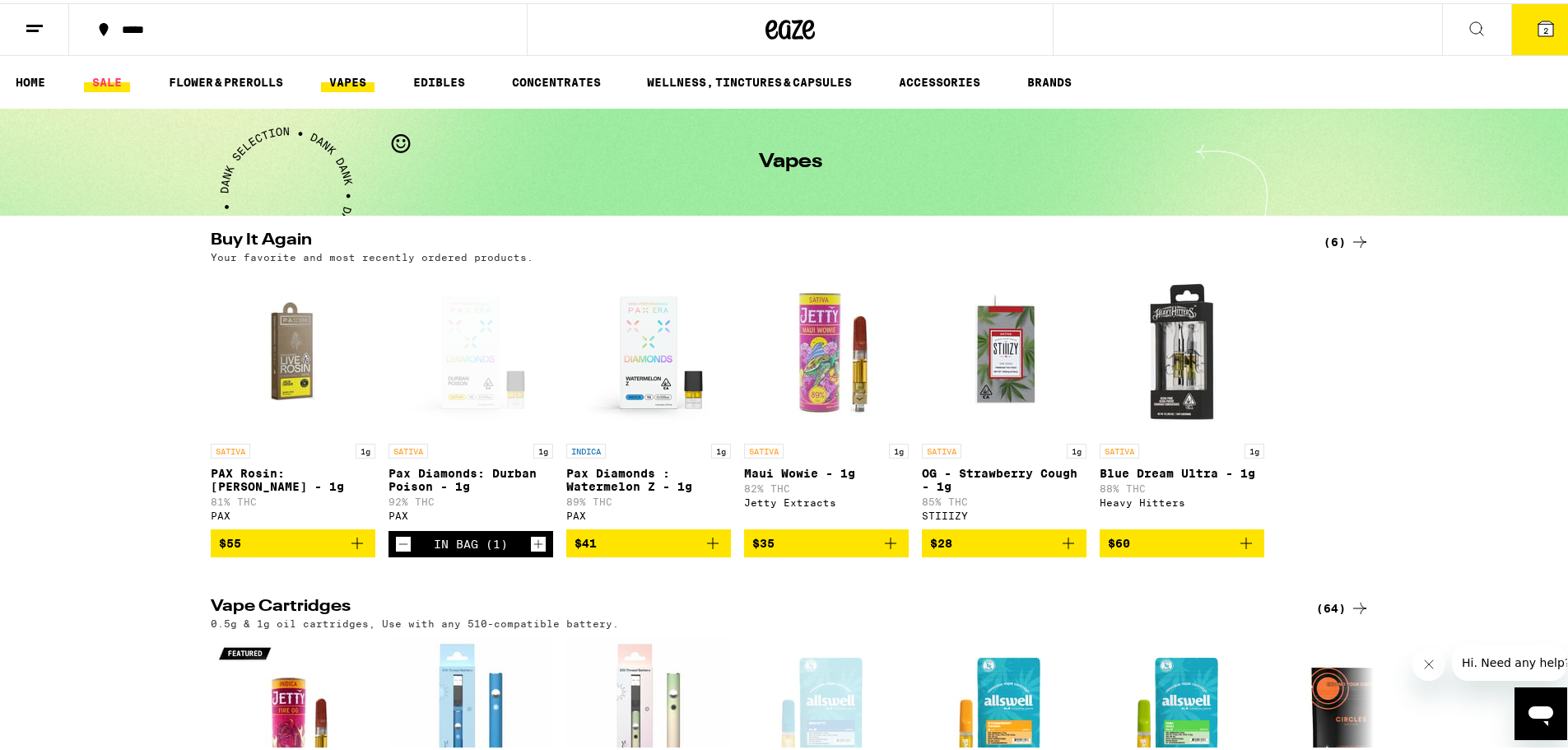
click at [108, 88] on link "SALE" at bounding box center [106, 79] width 46 height 19
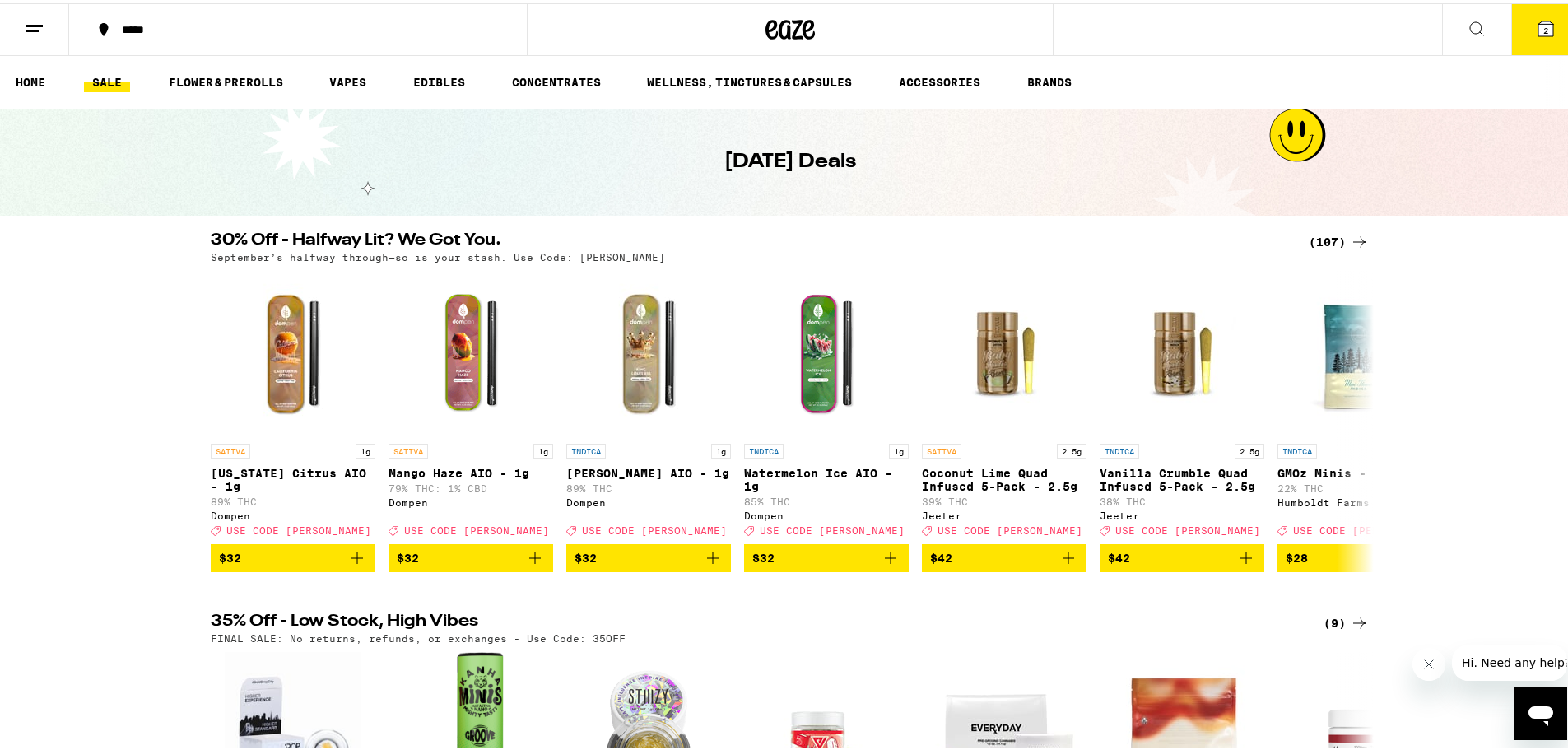
click at [1313, 239] on div "(107)" at bounding box center [1339, 239] width 61 height 19
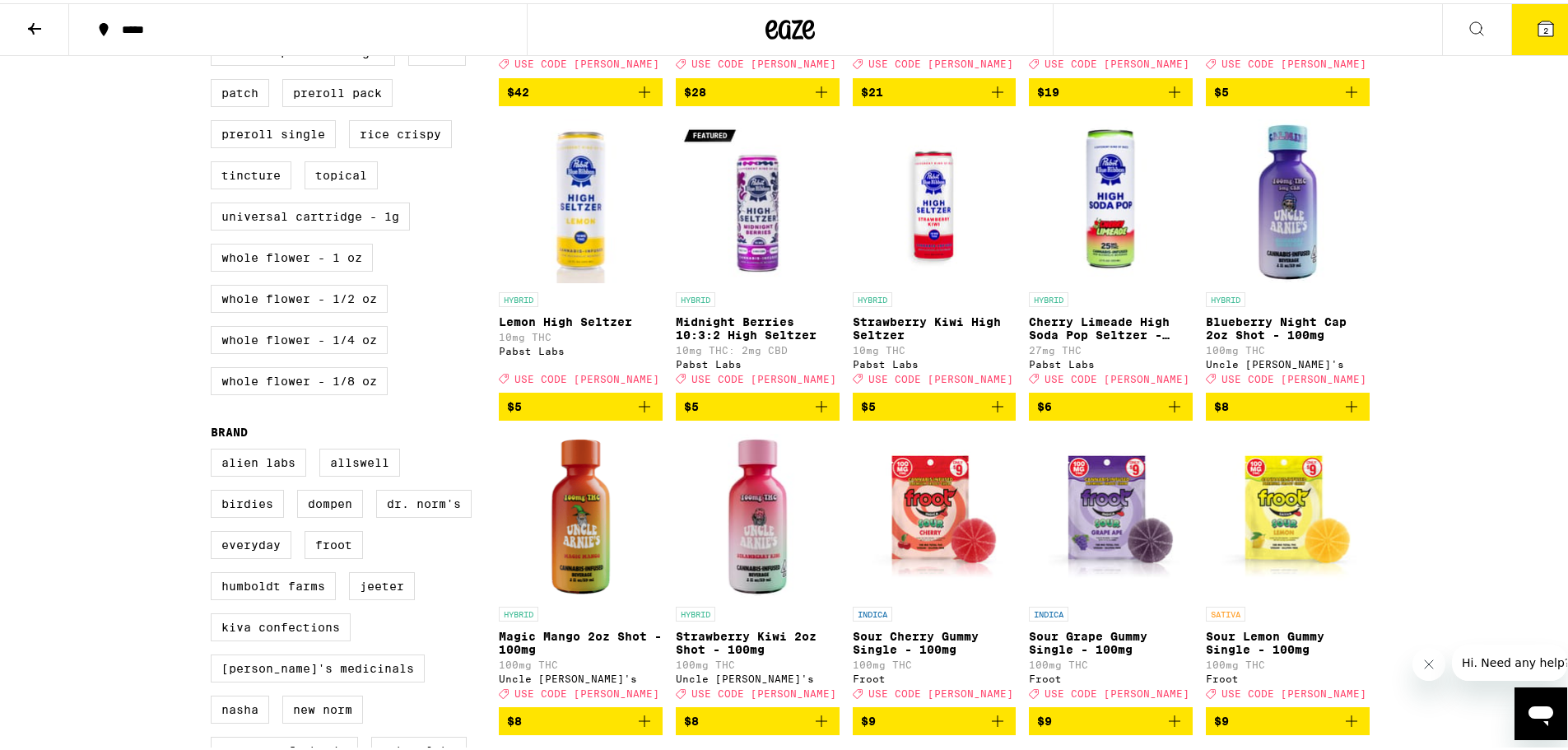
scroll to position [371, 0]
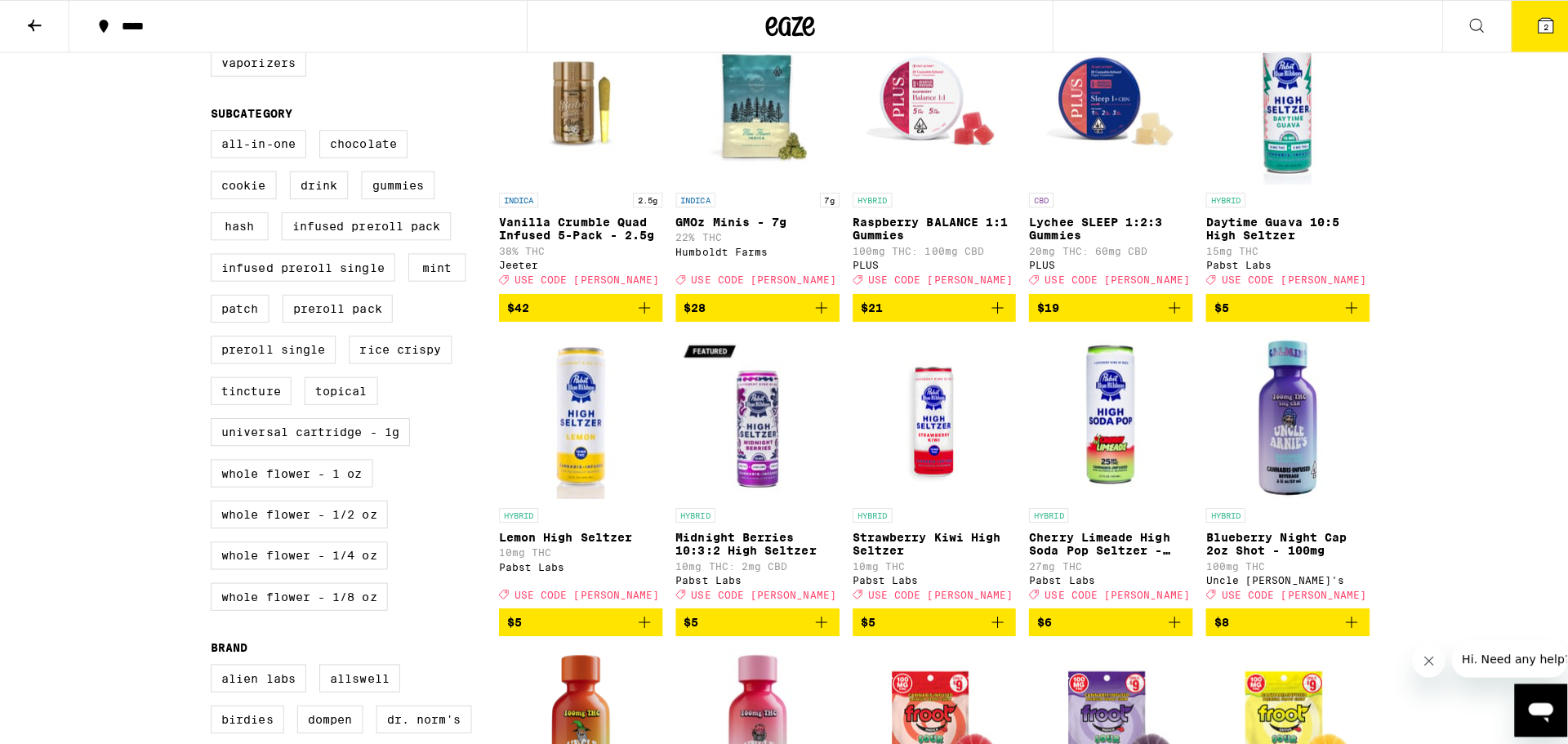
scroll to position [531, 0]
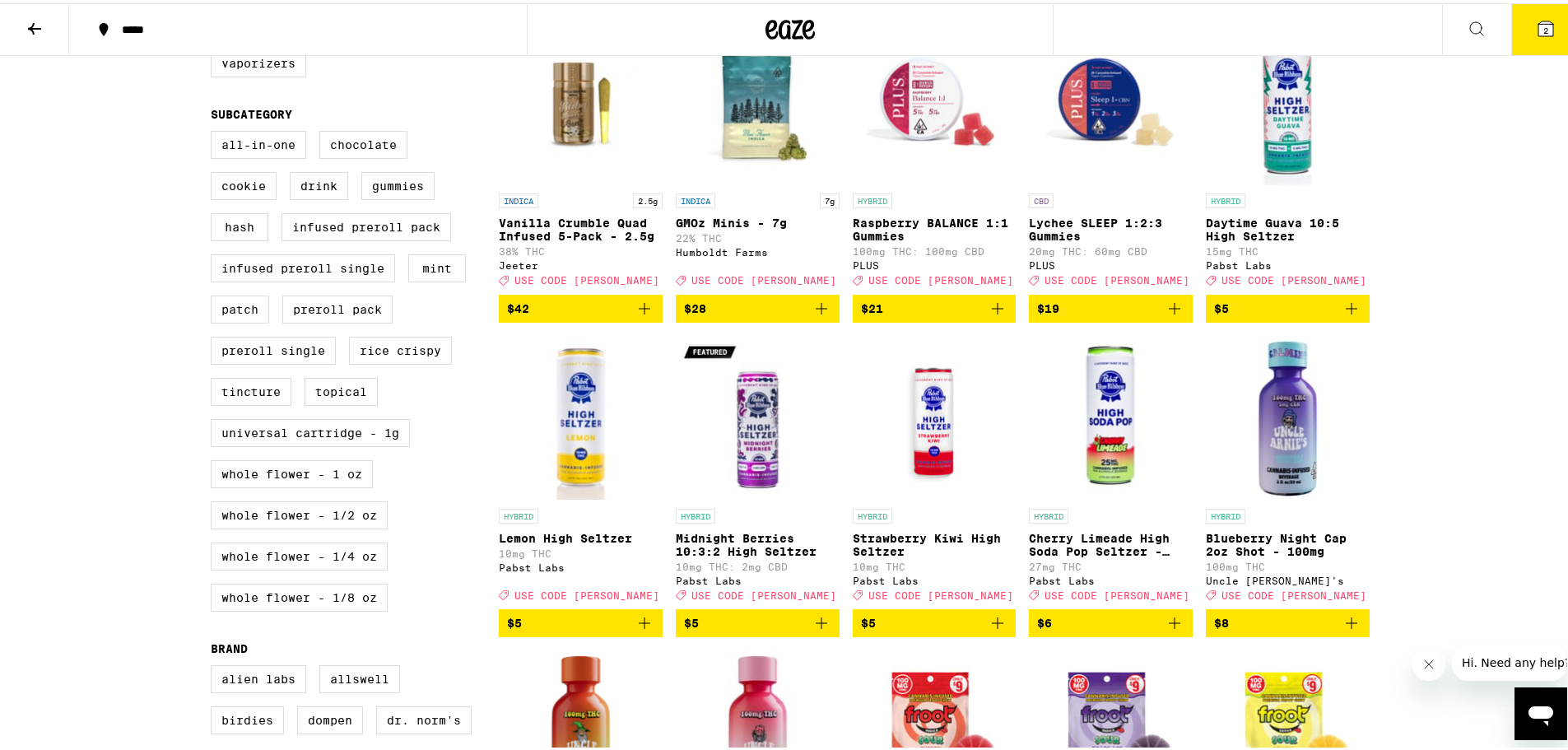
click at [634, 630] on icon "Add to bag" at bounding box center [644, 620] width 19 height 19
click at [642, 631] on icon "Increment" at bounding box center [648, 621] width 15 height 19
click at [1547, 19] on button "4" at bounding box center [1546, 26] width 70 height 51
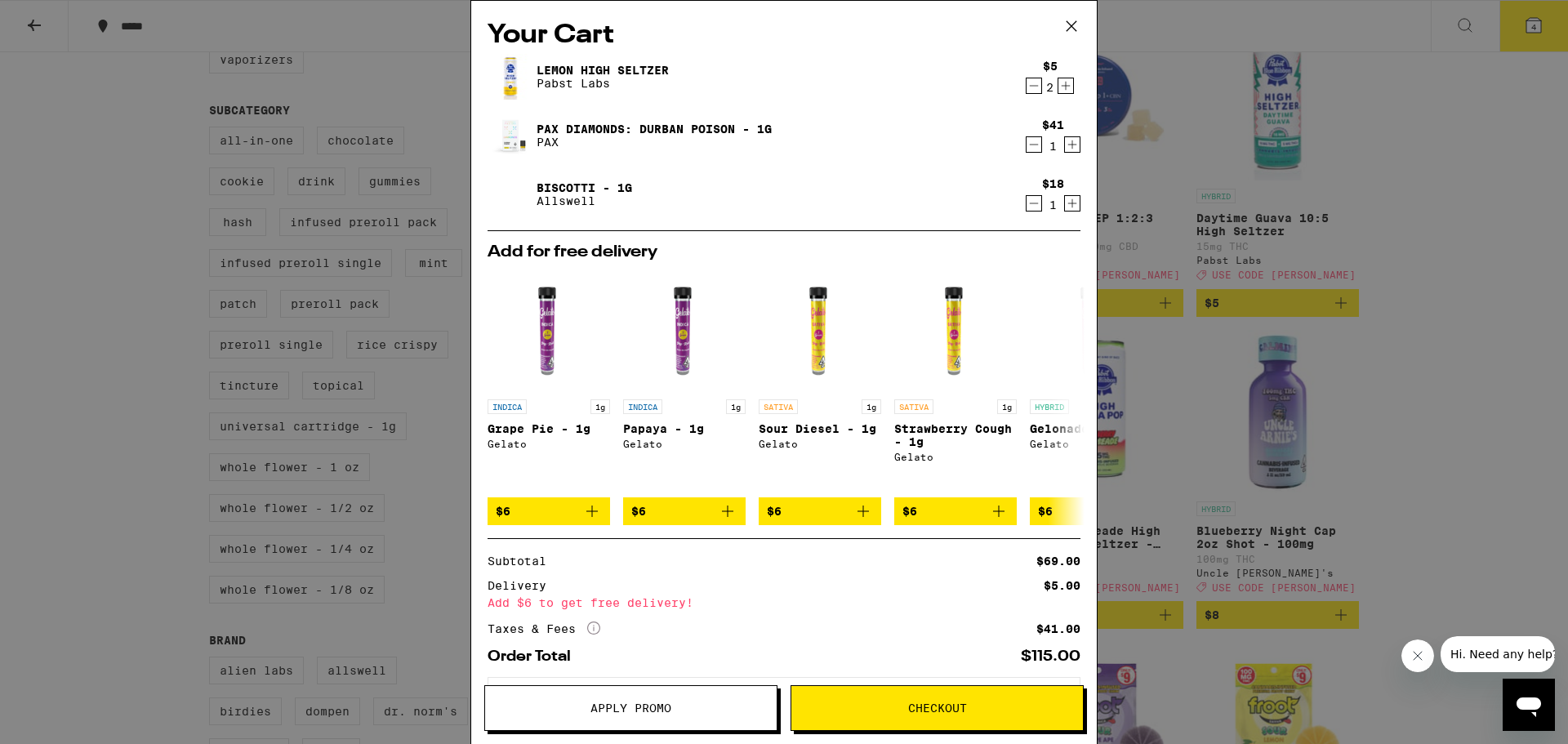
click at [1027, 210] on icon "Decrement" at bounding box center [1034, 203] width 15 height 19
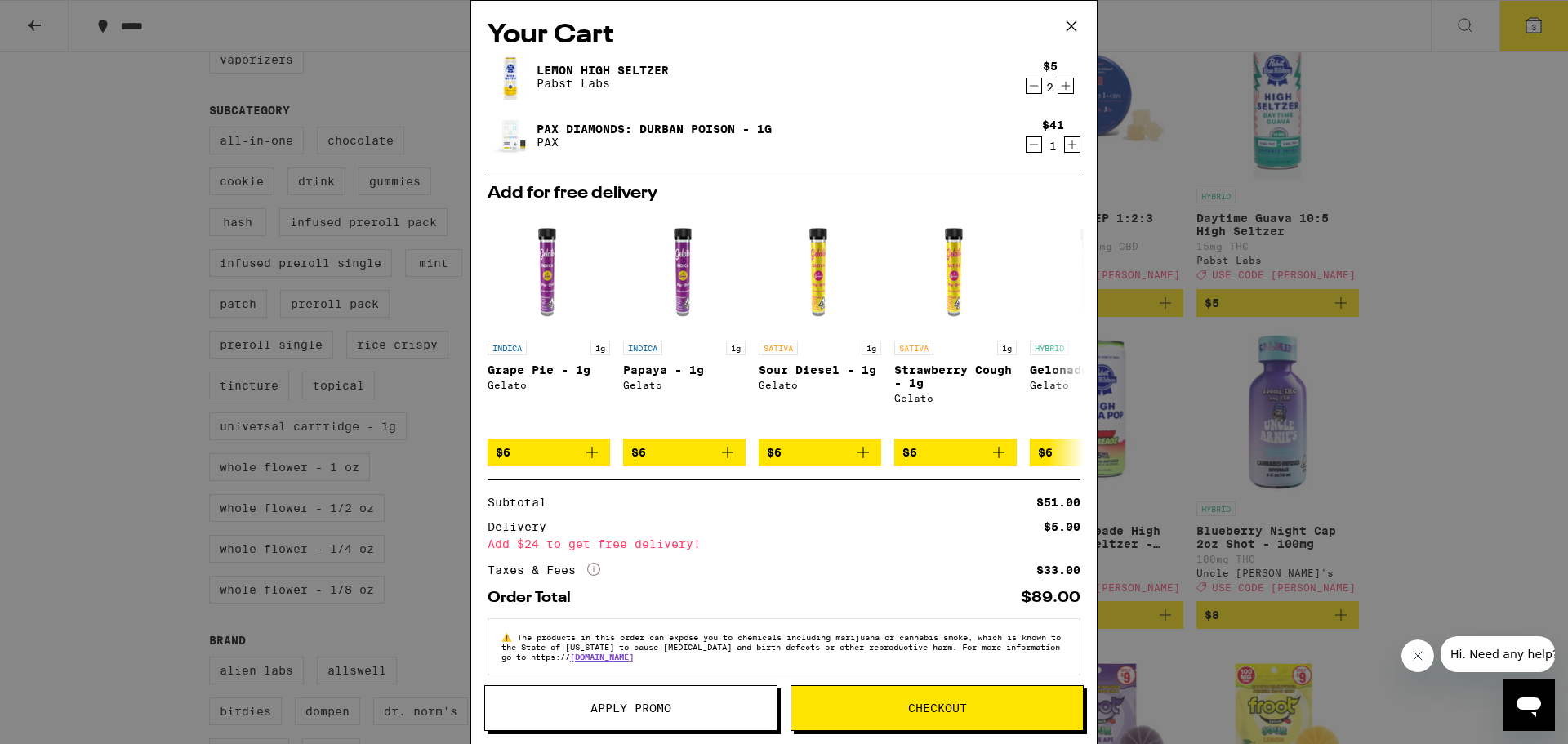
click at [654, 723] on button "Apply Promo" at bounding box center [631, 708] width 293 height 45
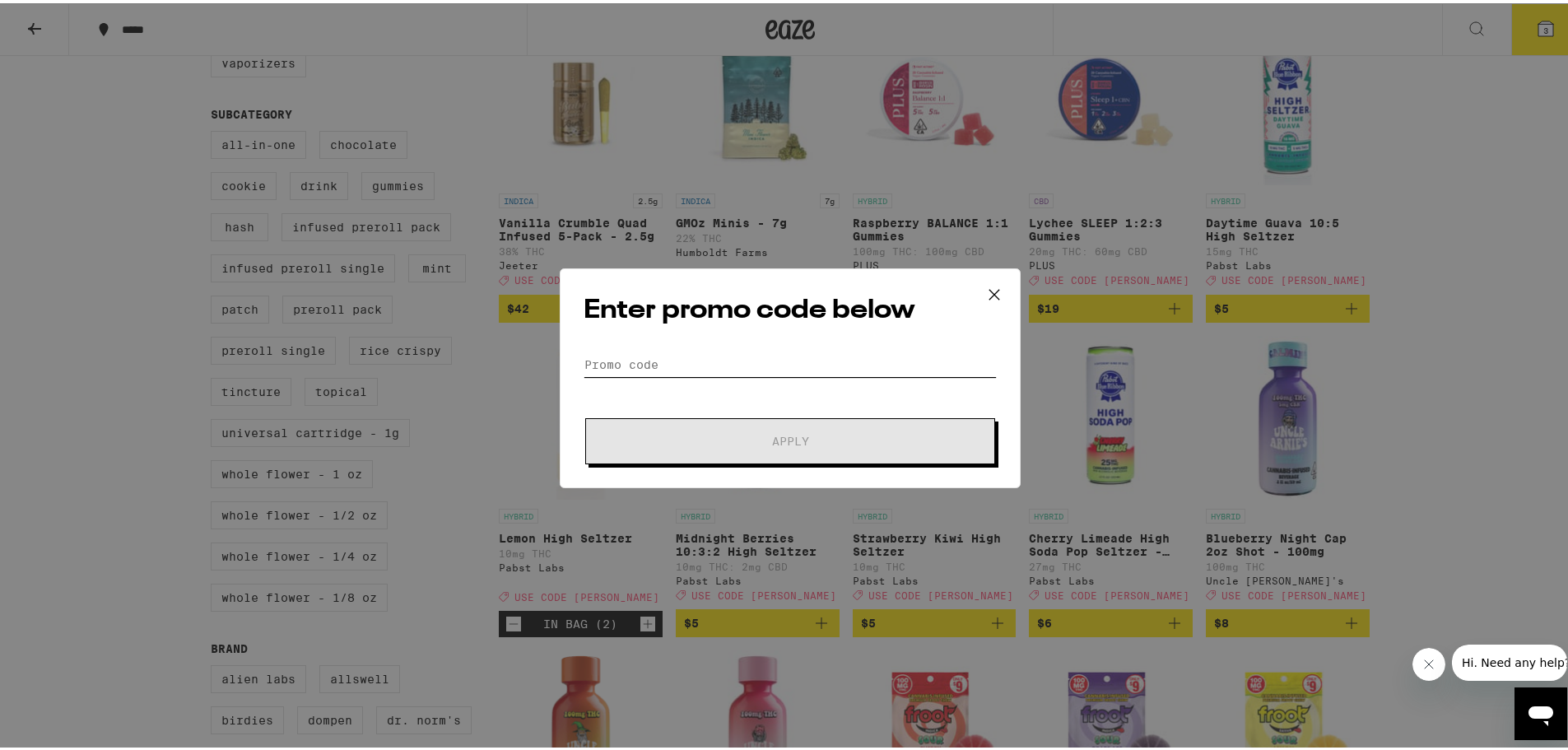
click at [774, 371] on input "Promo Code" at bounding box center [790, 362] width 414 height 25
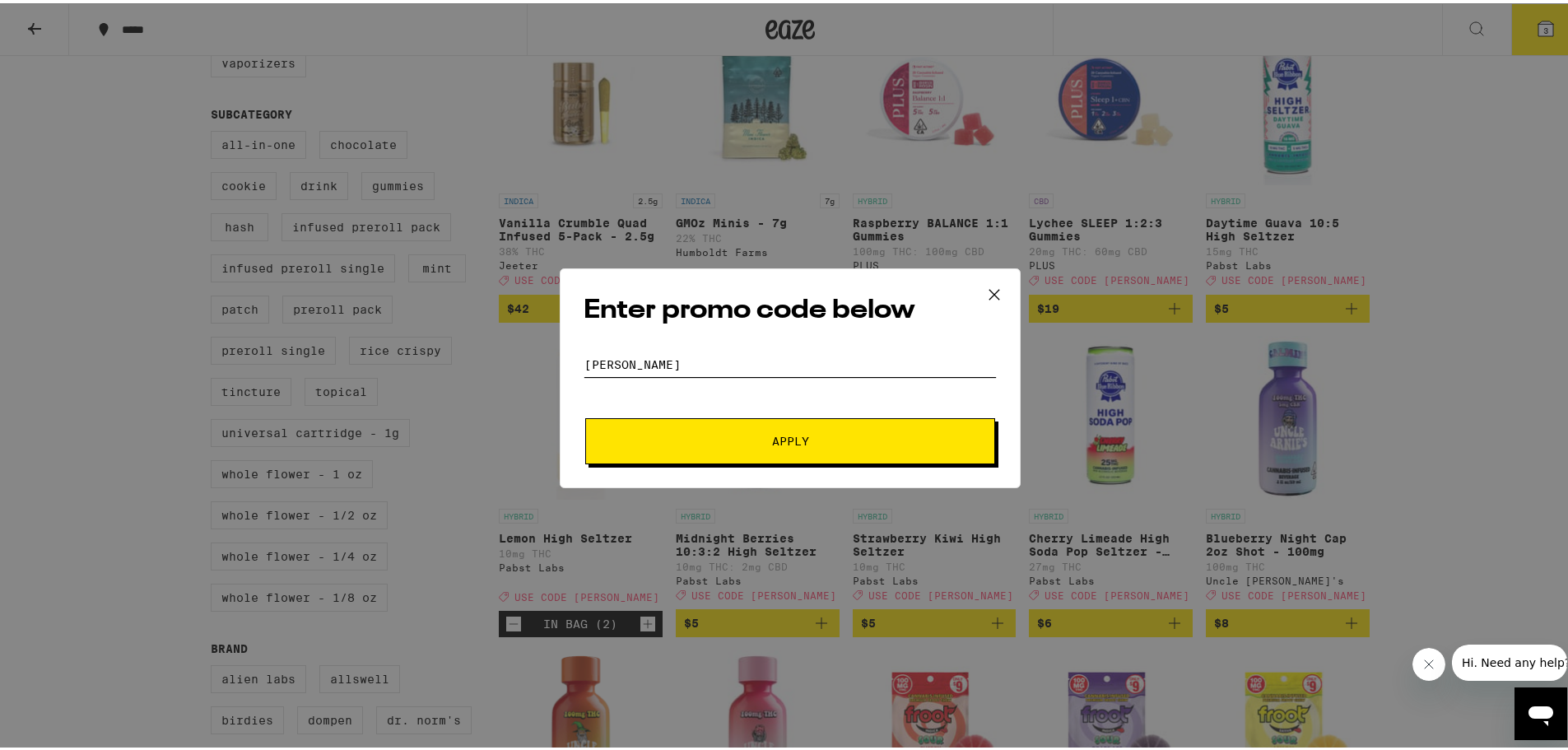
type input "[PERSON_NAME]"
click at [740, 416] on button "Apply" at bounding box center [790, 438] width 410 height 46
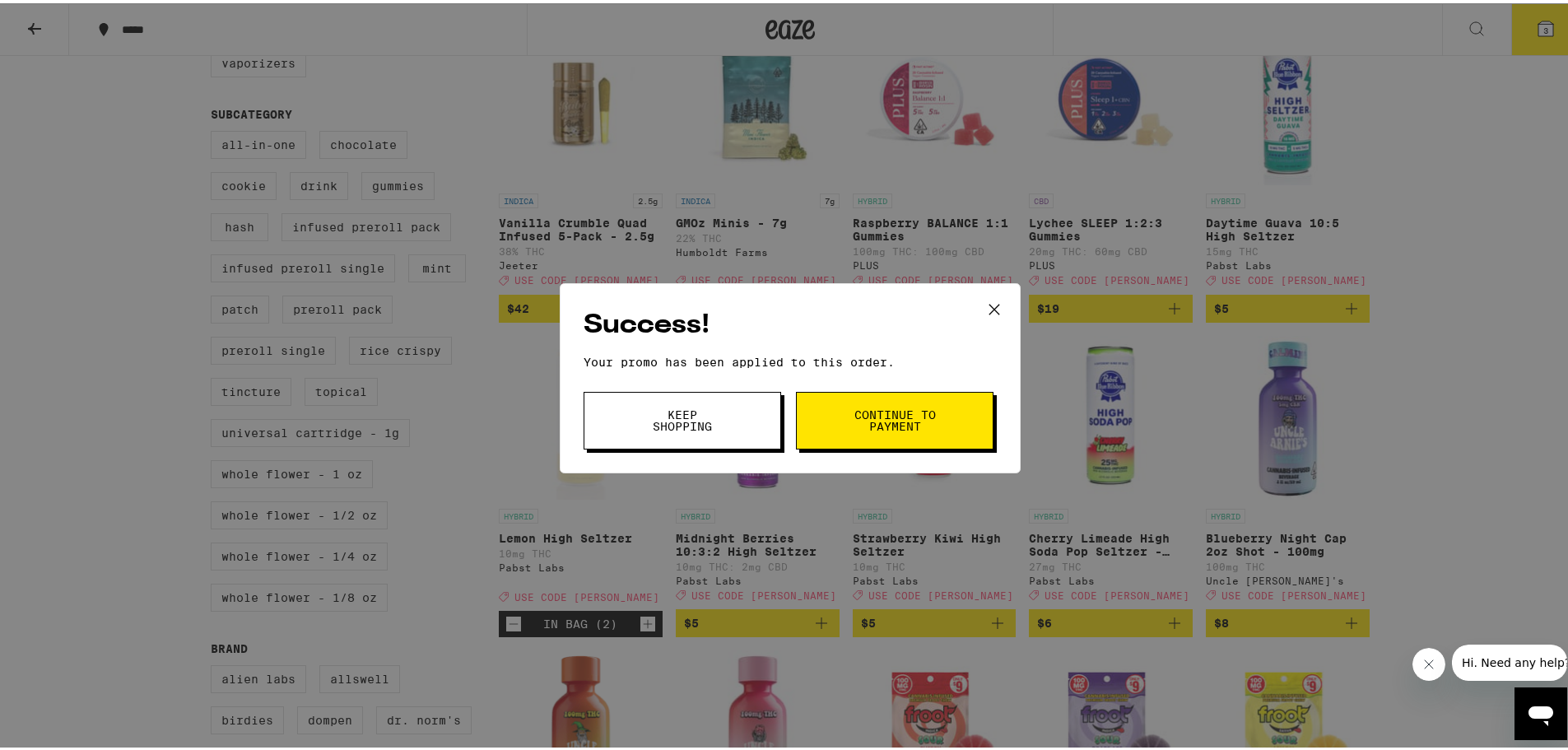
click at [749, 408] on button "Keep Shopping" at bounding box center [682, 417] width 198 height 57
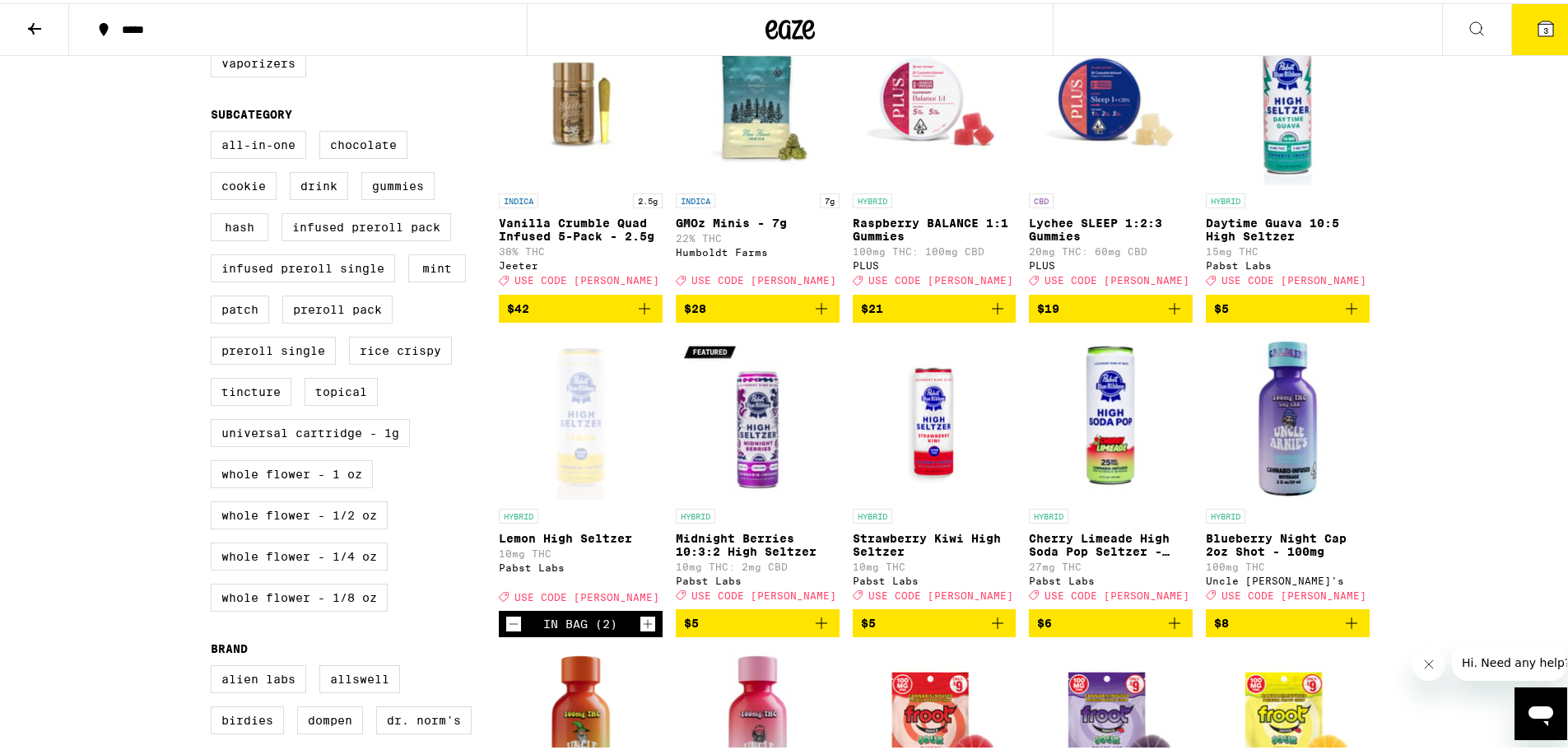
click at [1539, 28] on icon at bounding box center [1546, 26] width 15 height 15
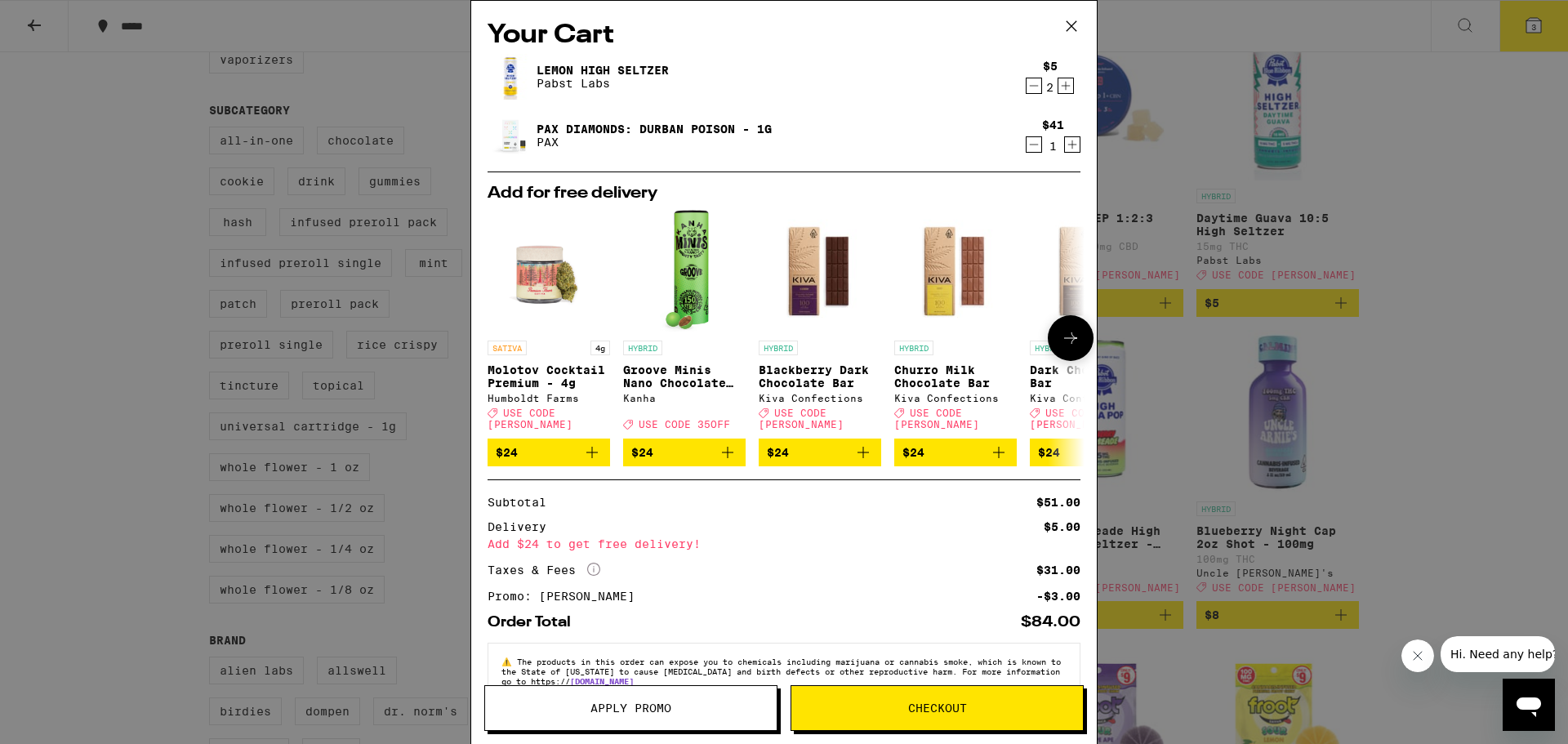
click at [1061, 336] on icon at bounding box center [1070, 338] width 19 height 19
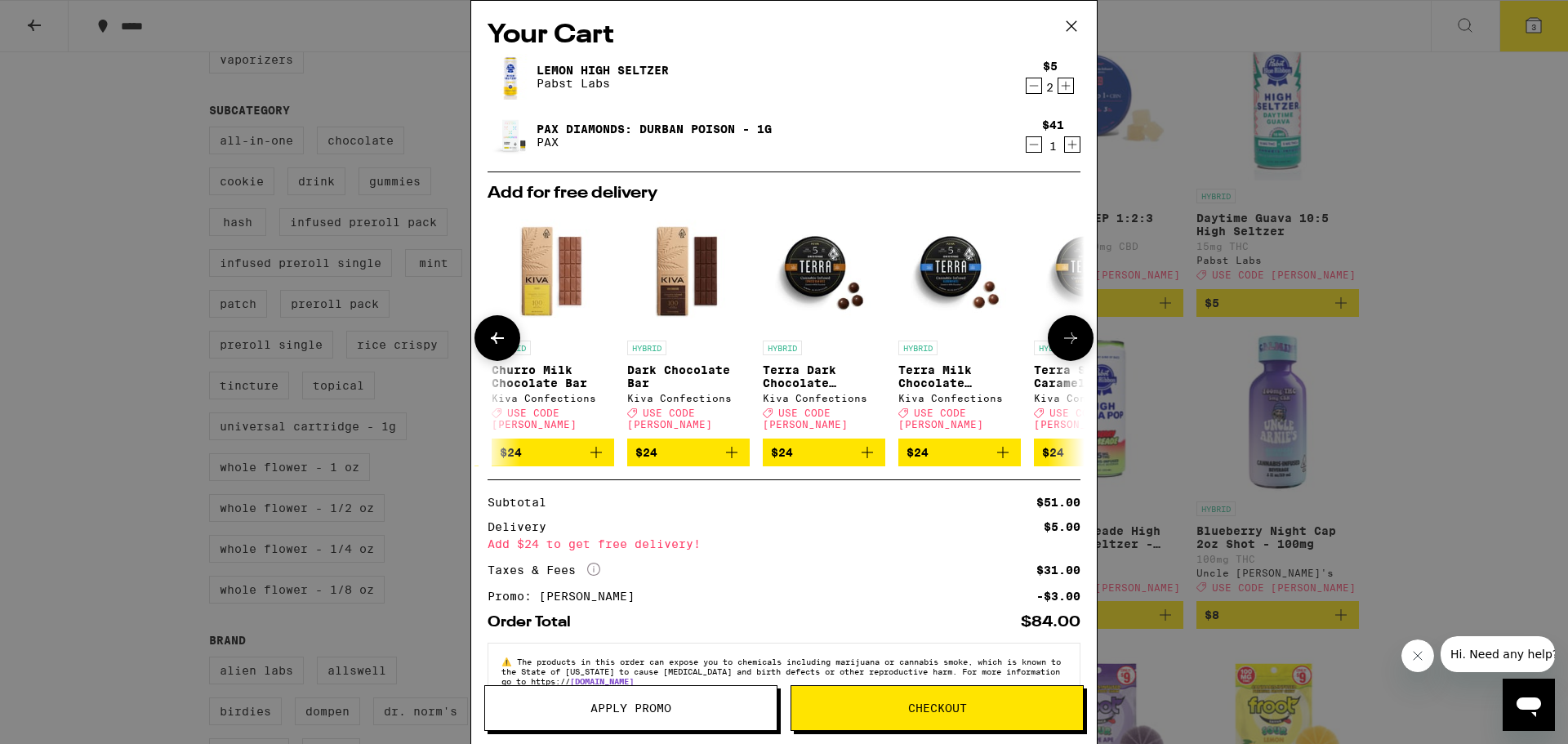
click at [1061, 339] on icon at bounding box center [1070, 338] width 19 height 19
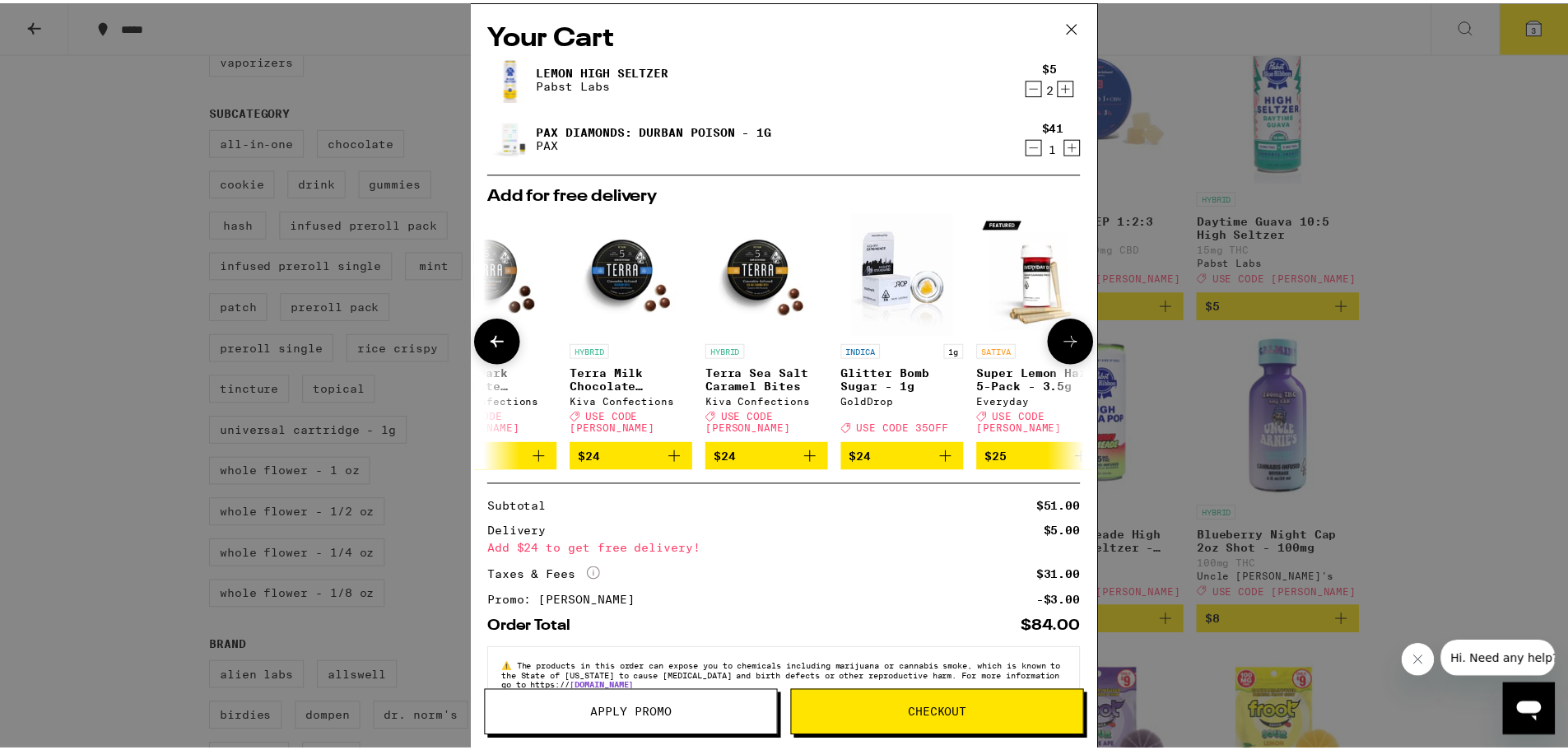
scroll to position [0, 781]
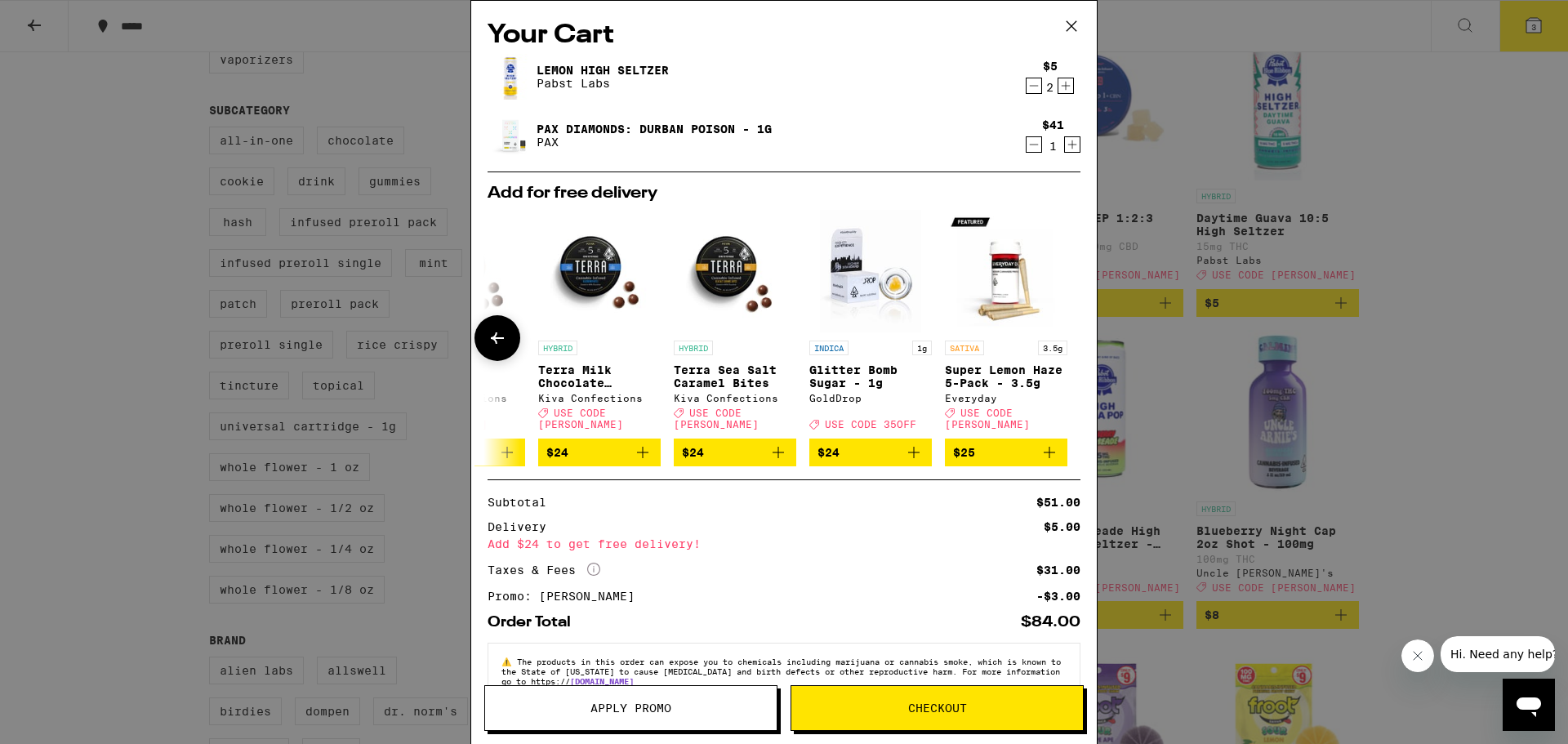
click at [1057, 339] on div at bounding box center [1070, 338] width 45 height 45
click at [1075, 28] on icon at bounding box center [1071, 26] width 24 height 24
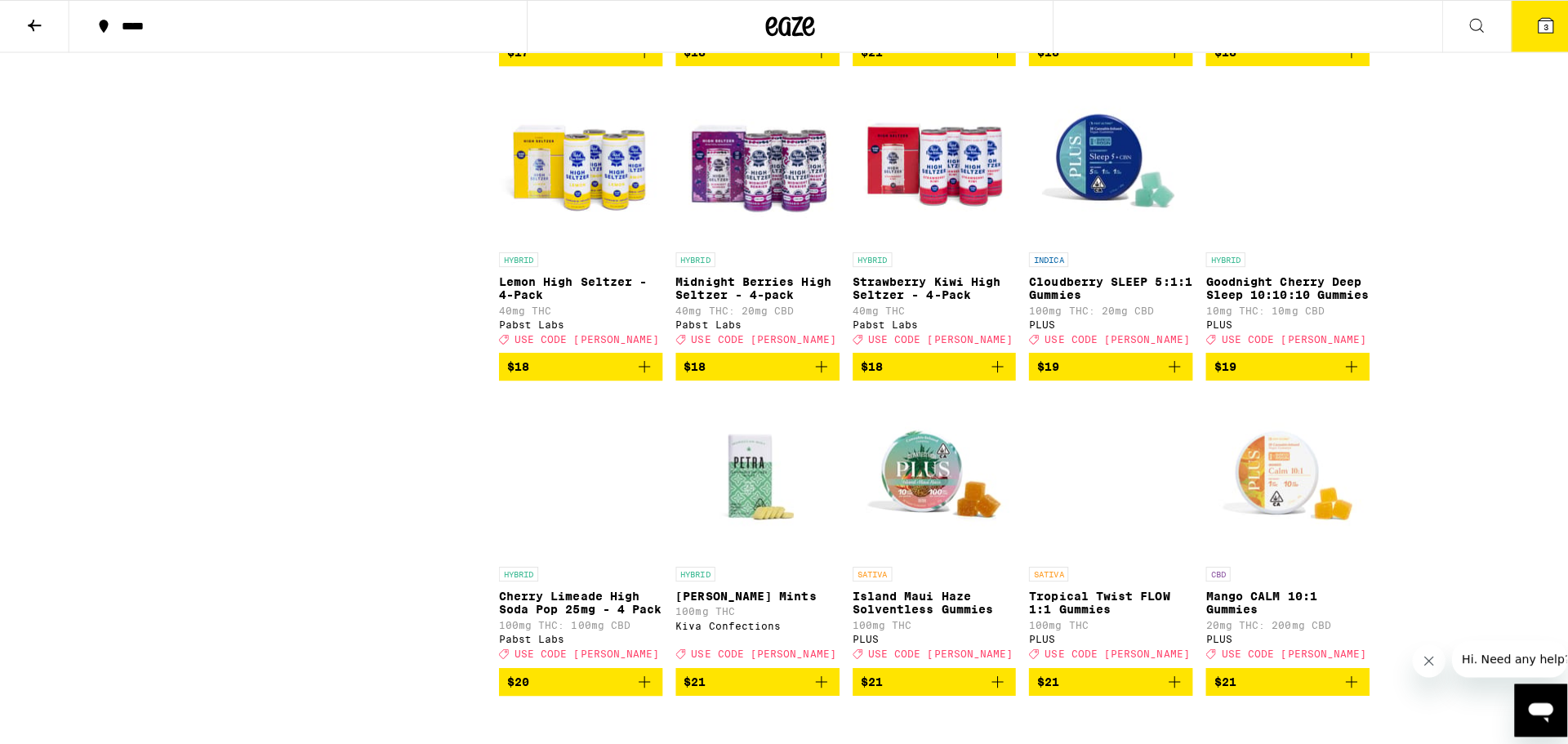
scroll to position [2247, 0]
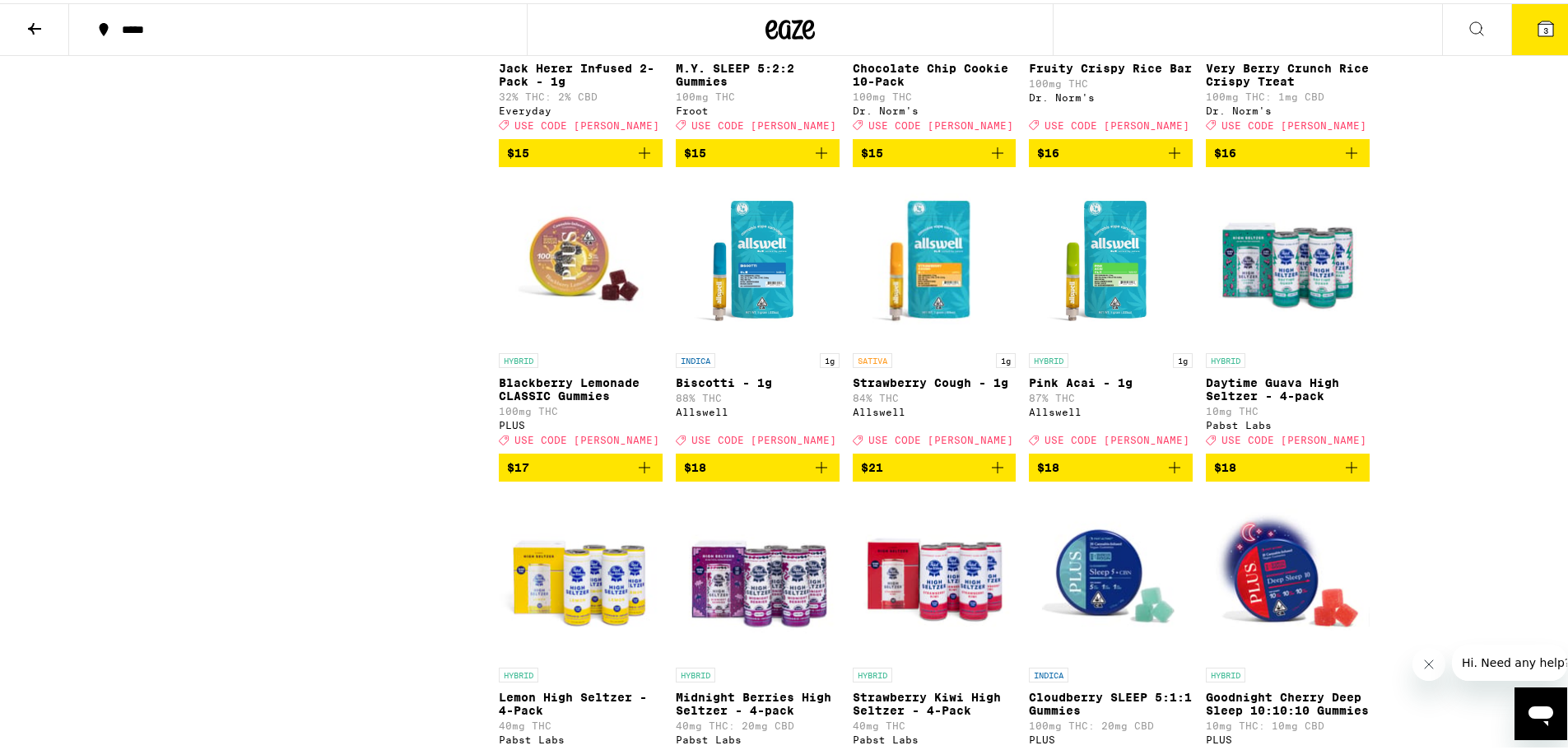
click at [818, 474] on icon "Add to bag" at bounding box center [822, 464] width 19 height 19
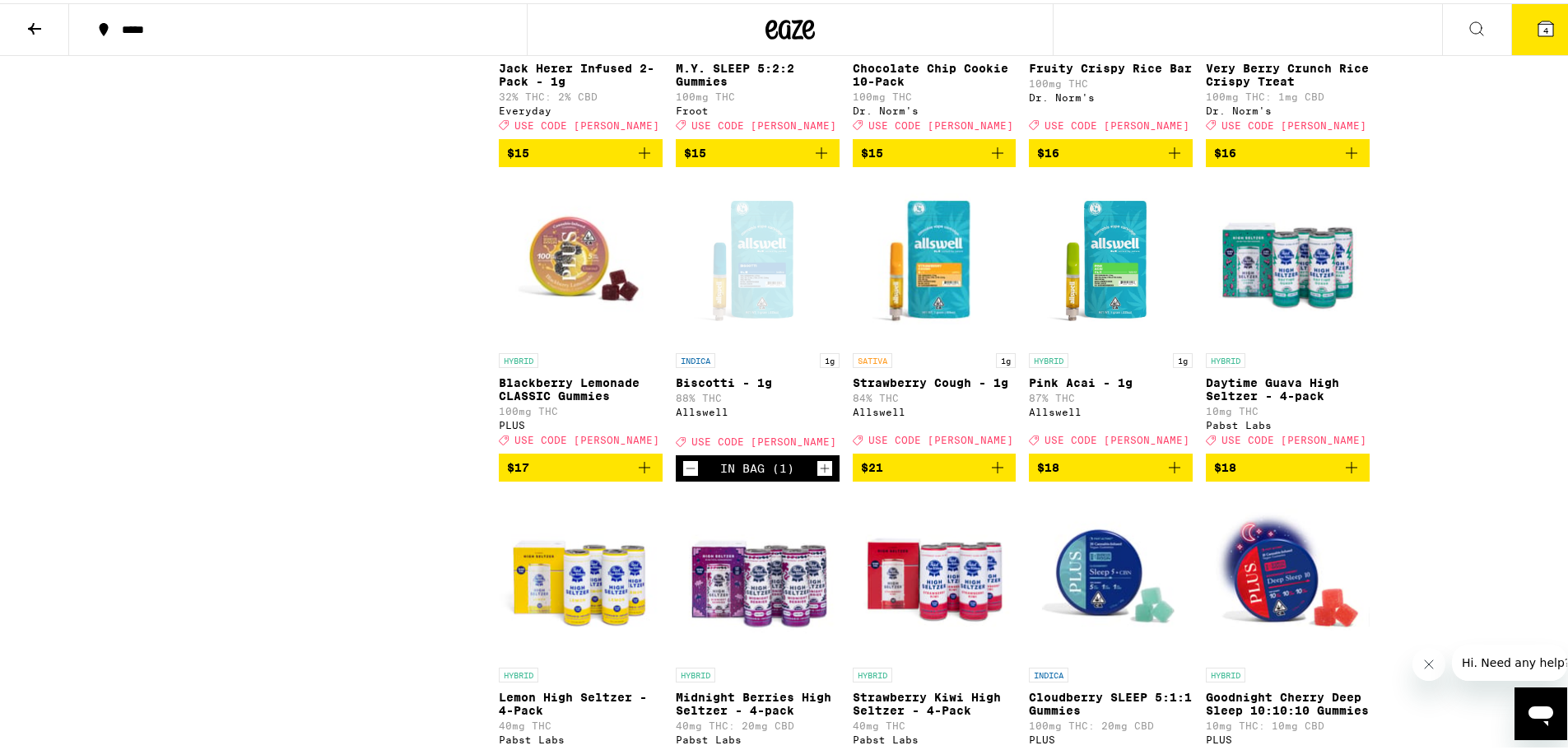
click at [1515, 8] on button "4" at bounding box center [1546, 26] width 70 height 51
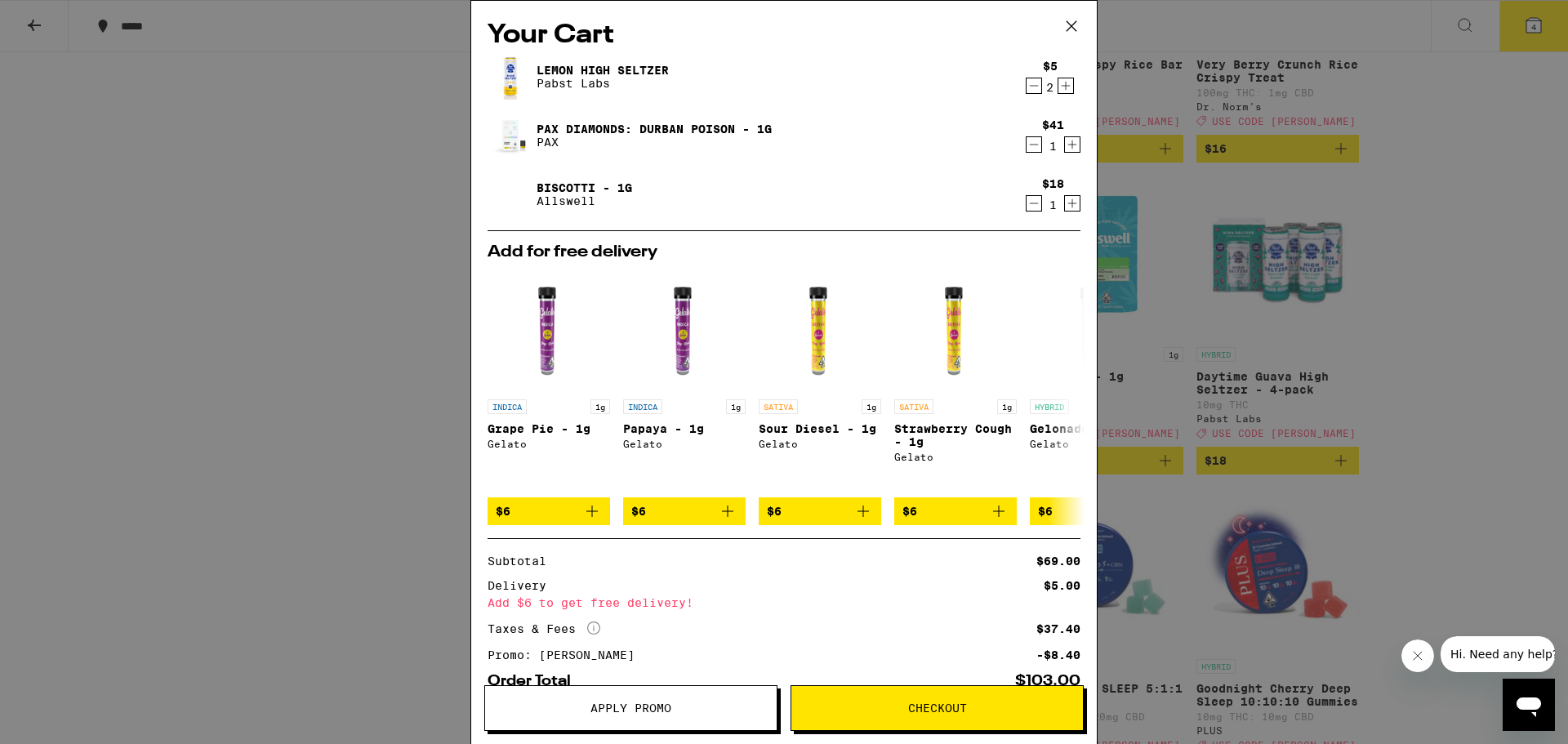
click at [1020, 148] on div "$41 1" at bounding box center [1050, 135] width 61 height 34
click at [1027, 148] on icon "Decrement" at bounding box center [1034, 144] width 15 height 19
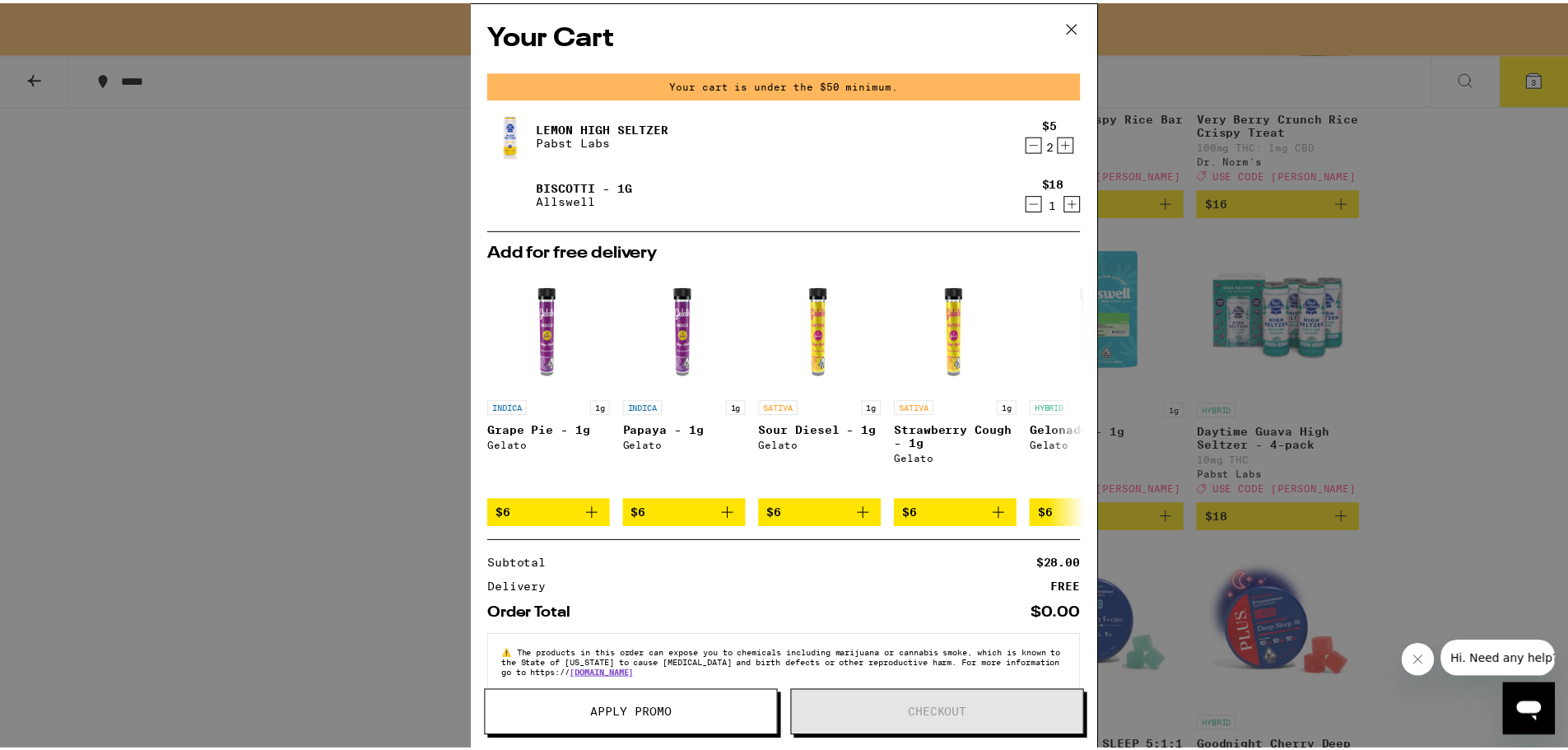
scroll to position [2318, 0]
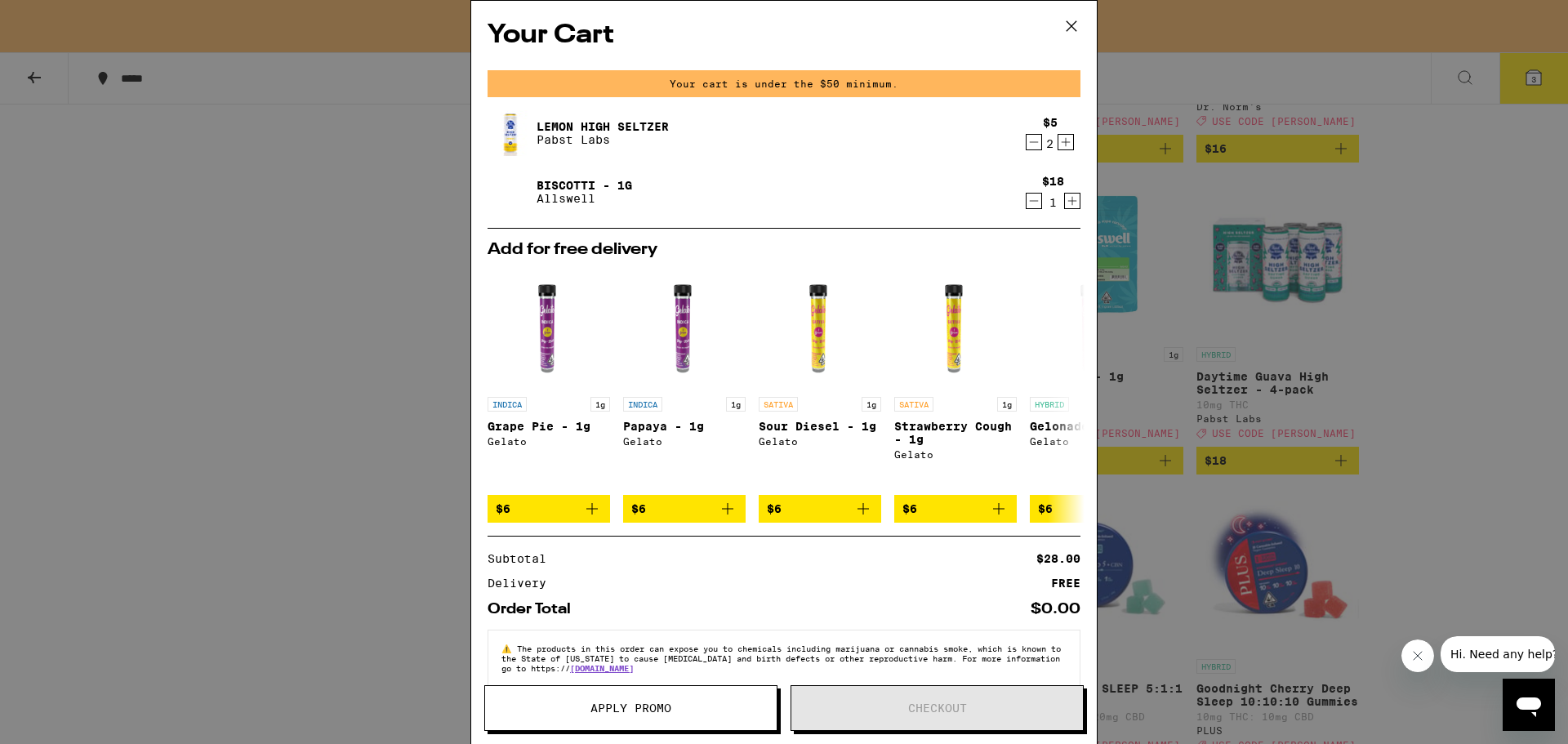
click at [1358, 279] on div "Your Cart Your cart is under the $50 minimum. Lemon High [PERSON_NAME] [PERSON_…" at bounding box center [784, 372] width 1568 height 744
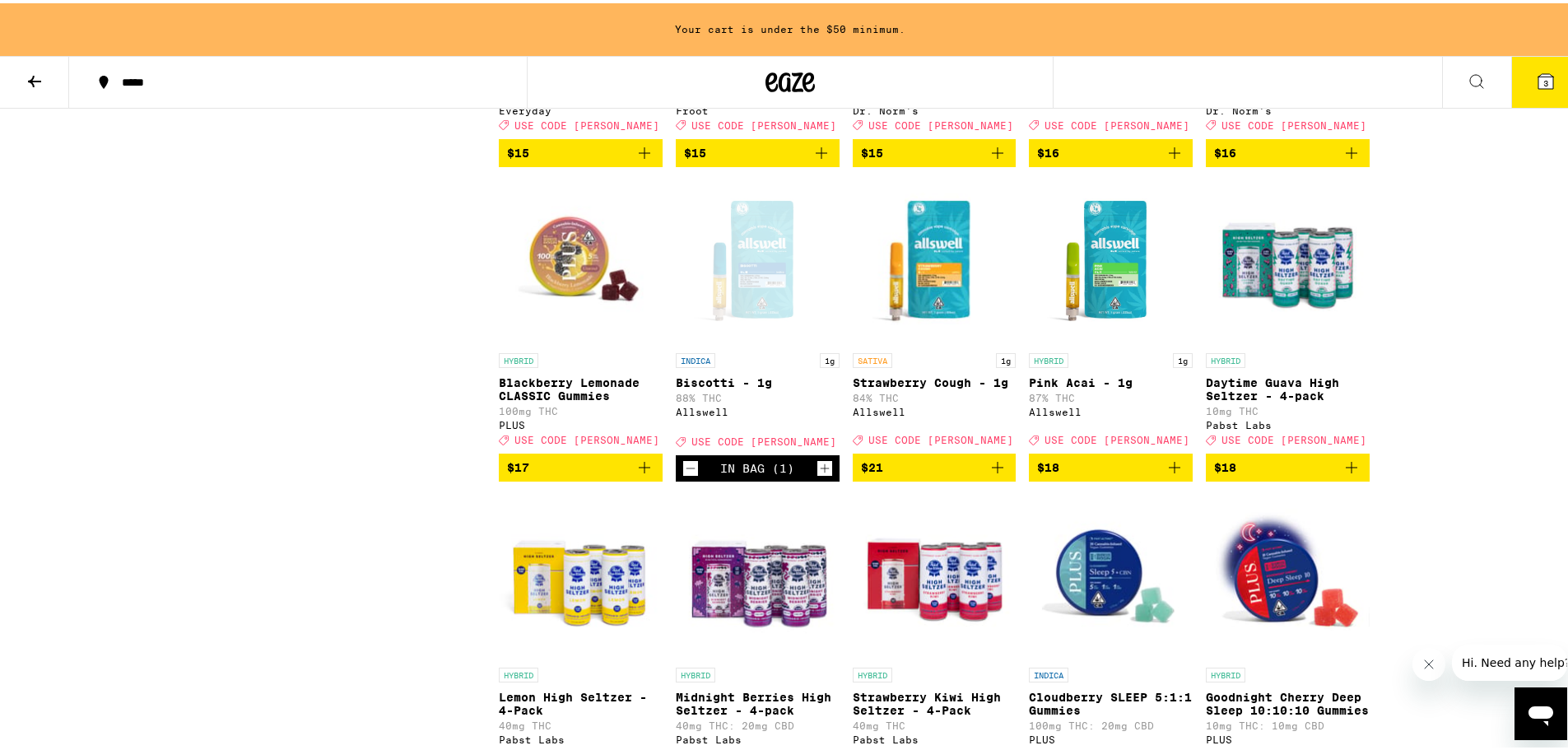
click at [1172, 474] on icon "Add to bag" at bounding box center [1175, 464] width 19 height 19
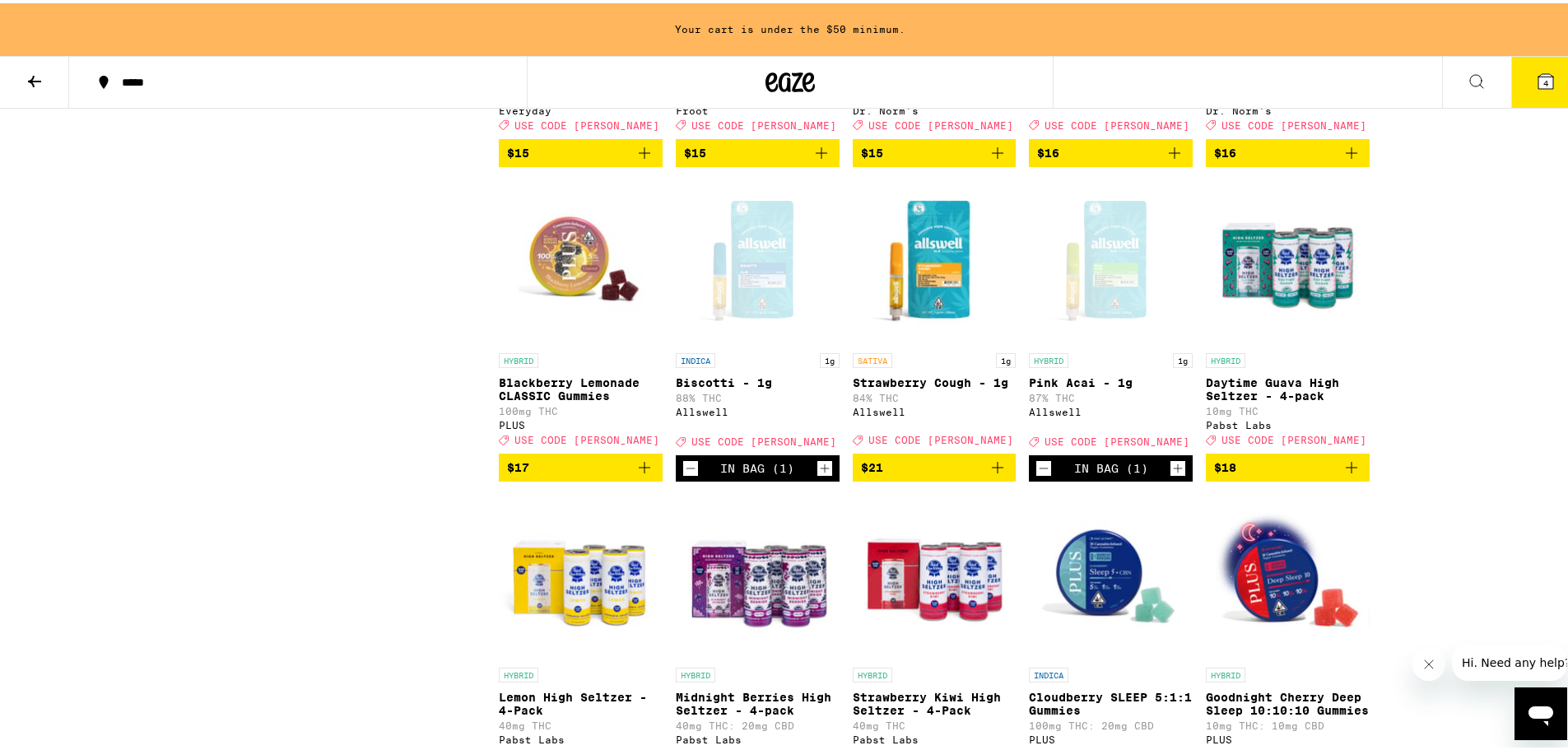
click at [1536, 85] on icon at bounding box center [1546, 78] width 19 height 19
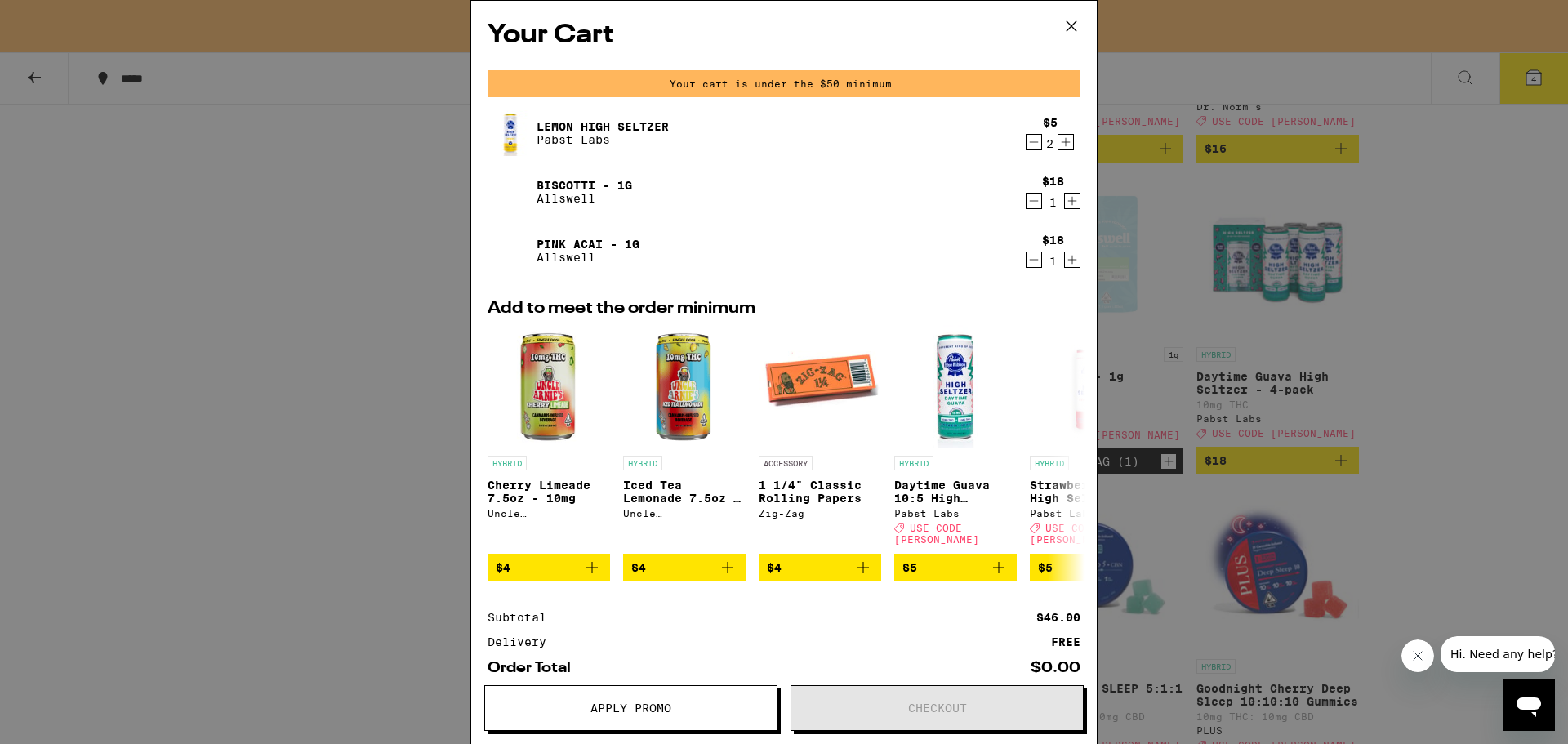
click at [1434, 391] on div "Your Cart Your cart is under the $50 minimum. Lemon High [PERSON_NAME] [PERSON_…" at bounding box center [784, 372] width 1568 height 744
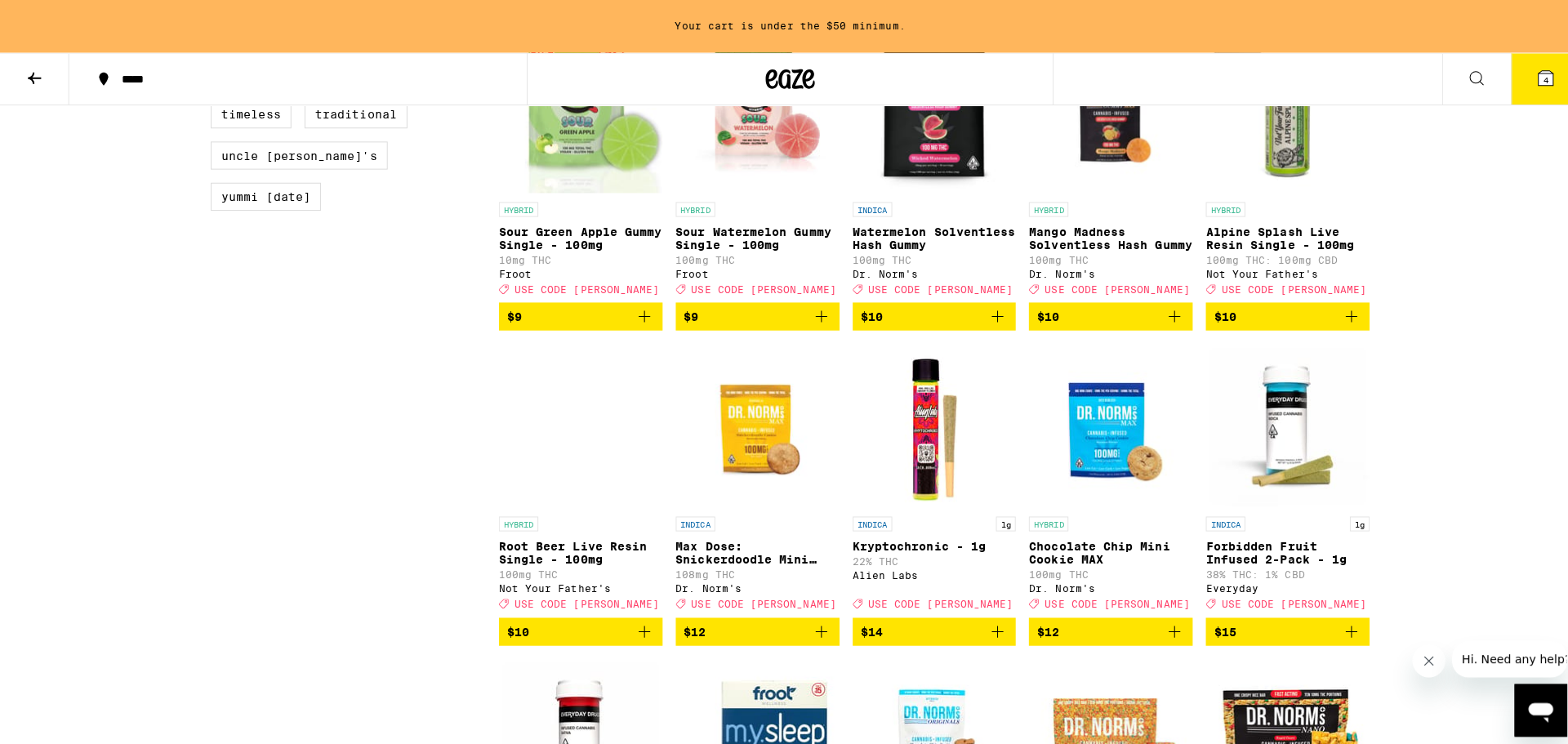
scroll to position [1237, 0]
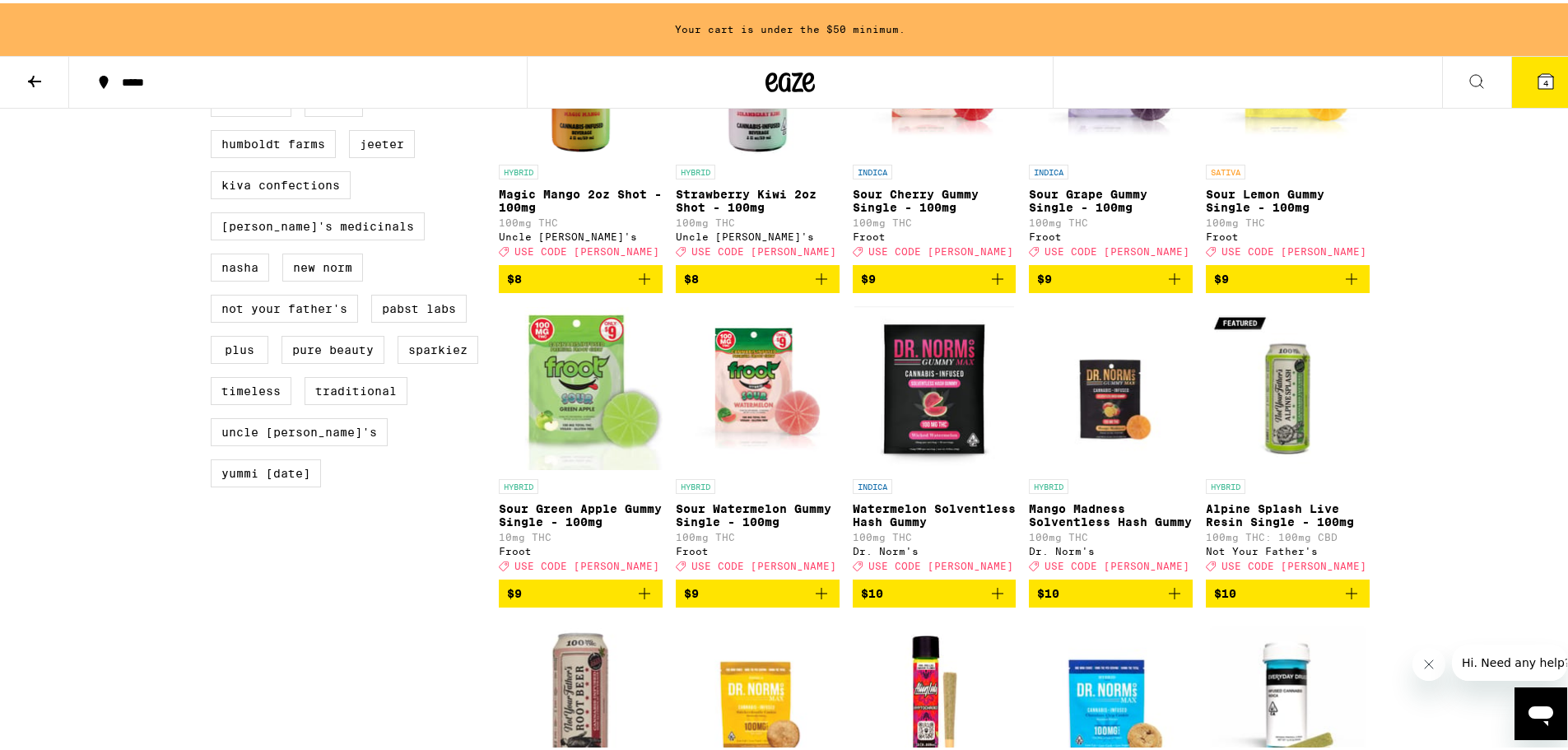
click at [1539, 71] on icon at bounding box center [1546, 77] width 15 height 15
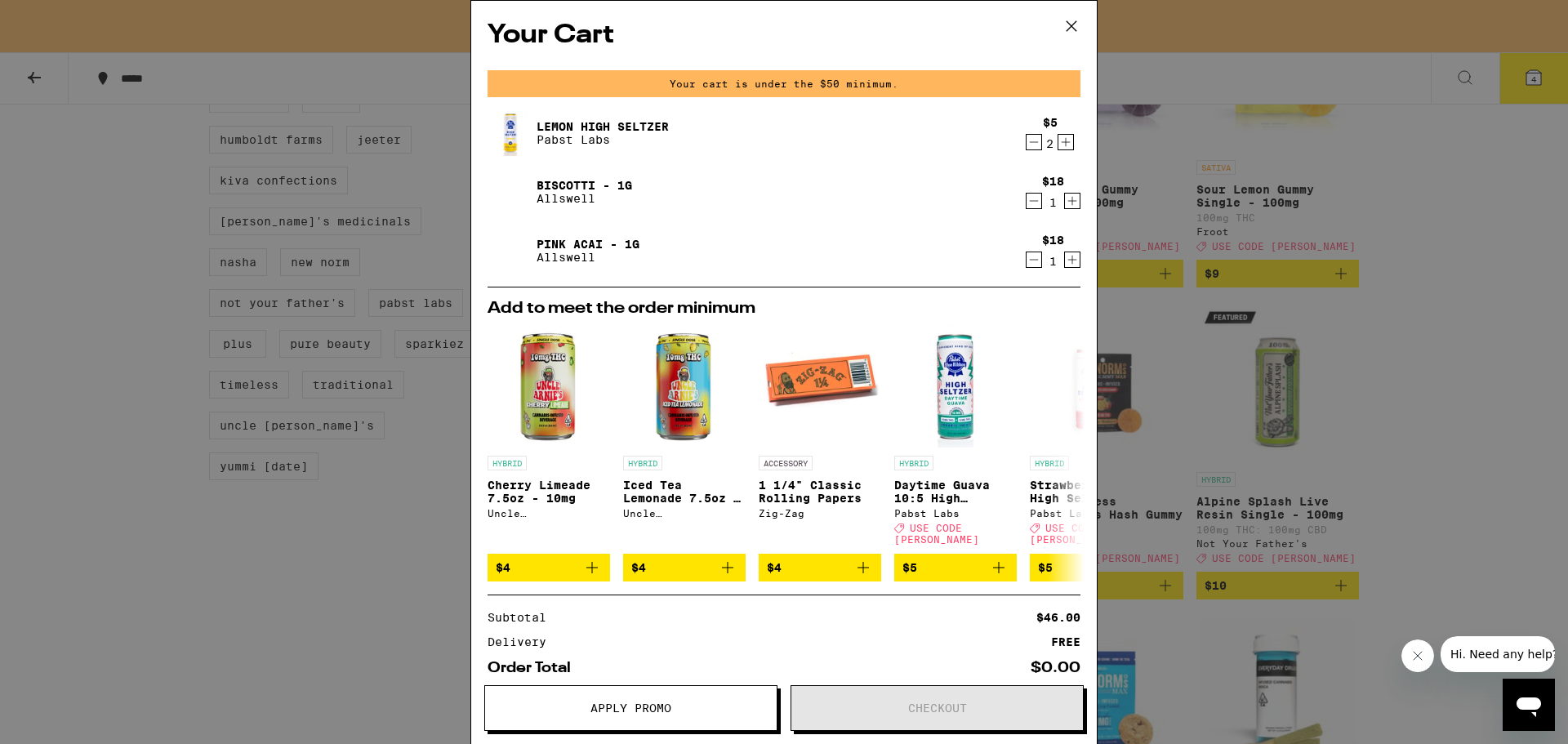
click at [1027, 254] on icon "Decrement" at bounding box center [1034, 259] width 15 height 19
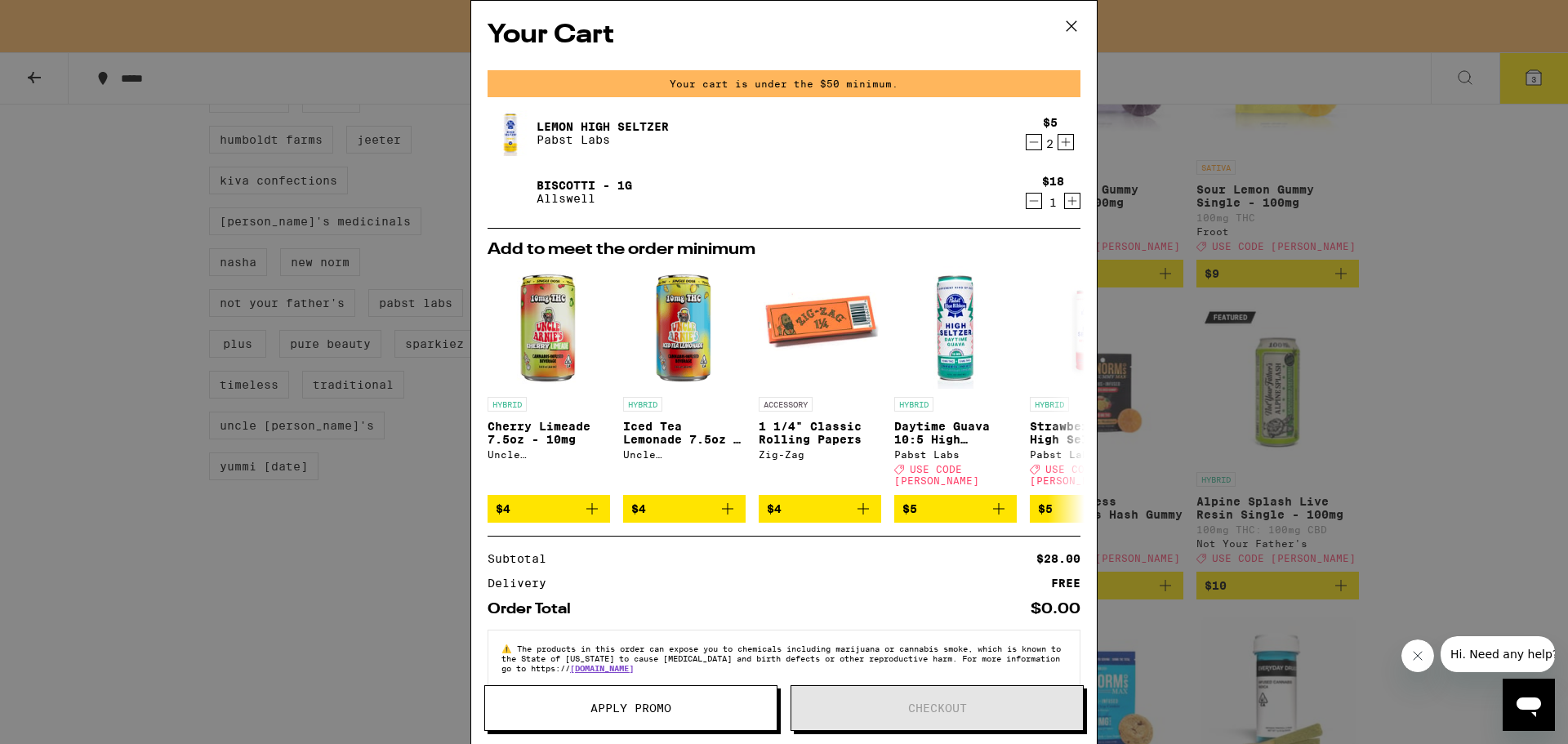
click at [1027, 194] on icon "Decrement" at bounding box center [1034, 201] width 15 height 19
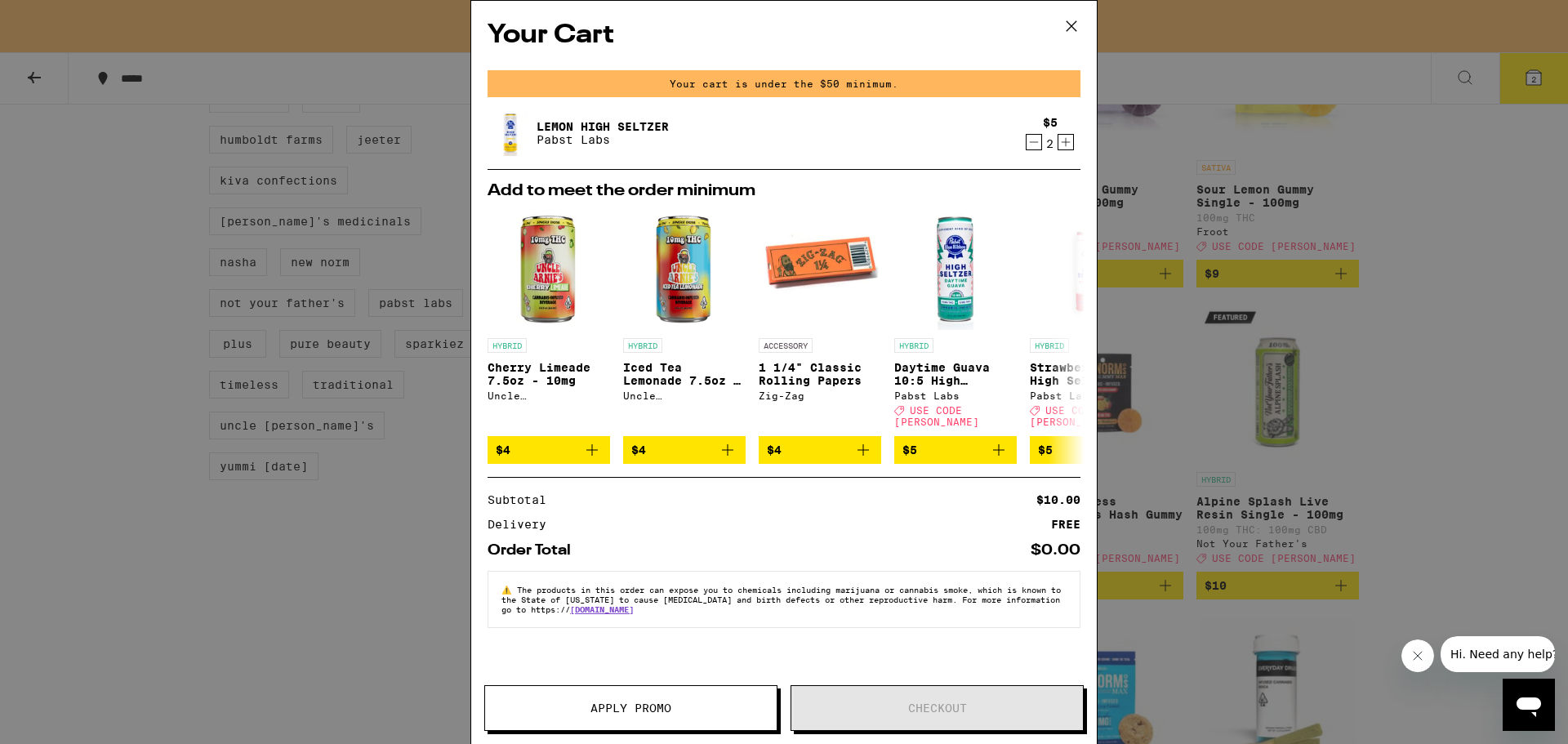
click at [1040, 134] on icon "Decrement" at bounding box center [1034, 142] width 15 height 19
